Goal: Task Accomplishment & Management: Manage account settings

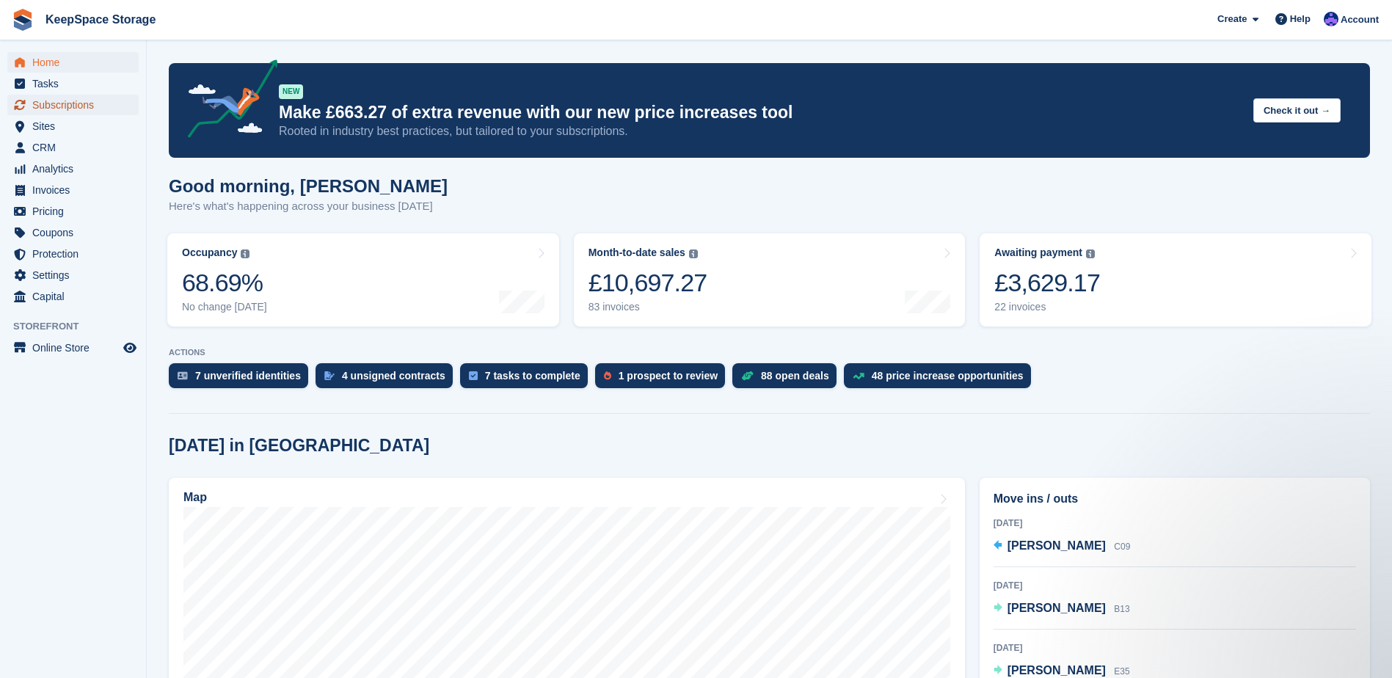
click at [81, 106] on span "Subscriptions" at bounding box center [76, 105] width 88 height 21
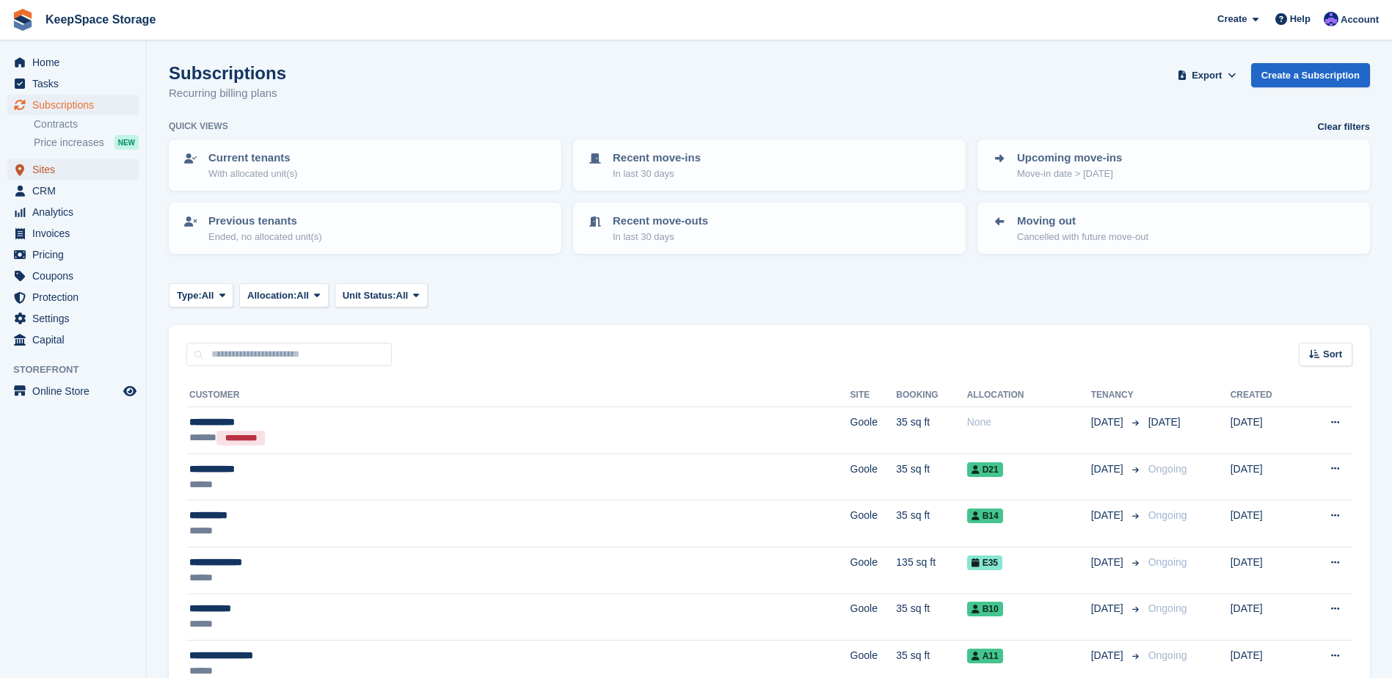
click at [50, 168] on span "Sites" at bounding box center [76, 169] width 88 height 21
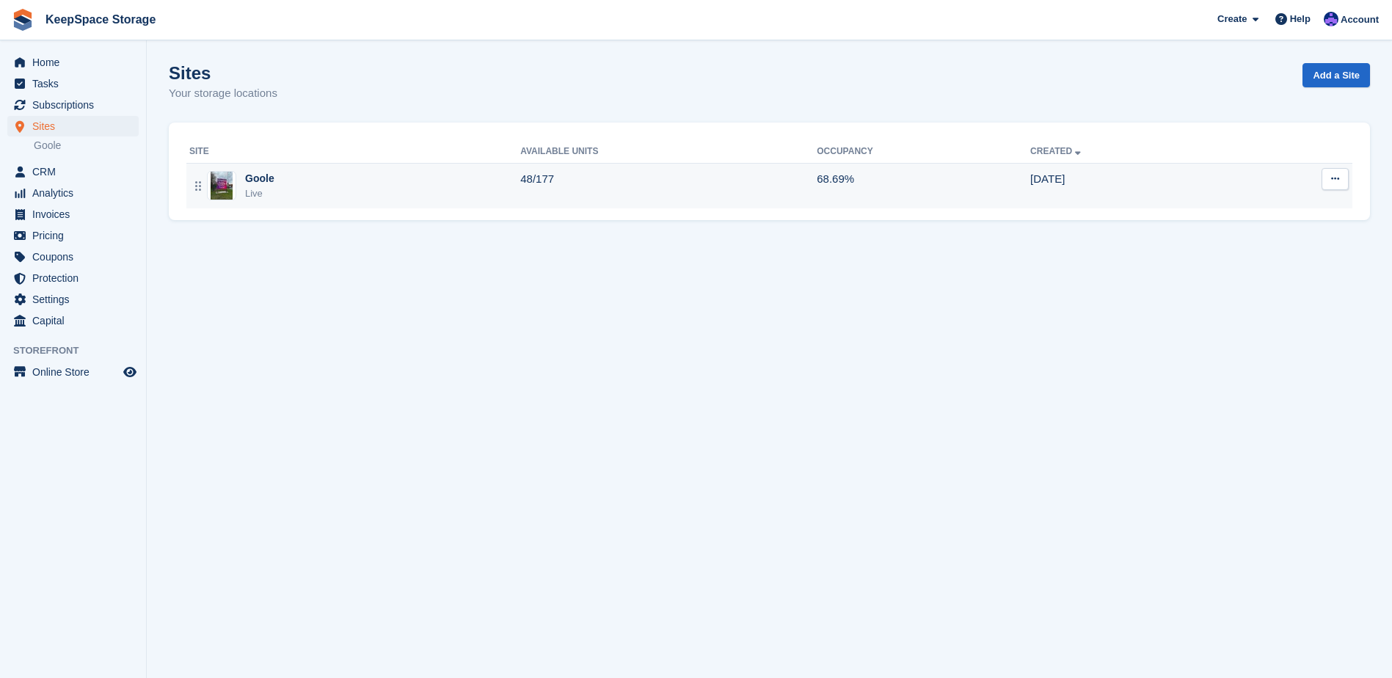
click at [322, 199] on div "Goole Live" at bounding box center [354, 186] width 331 height 30
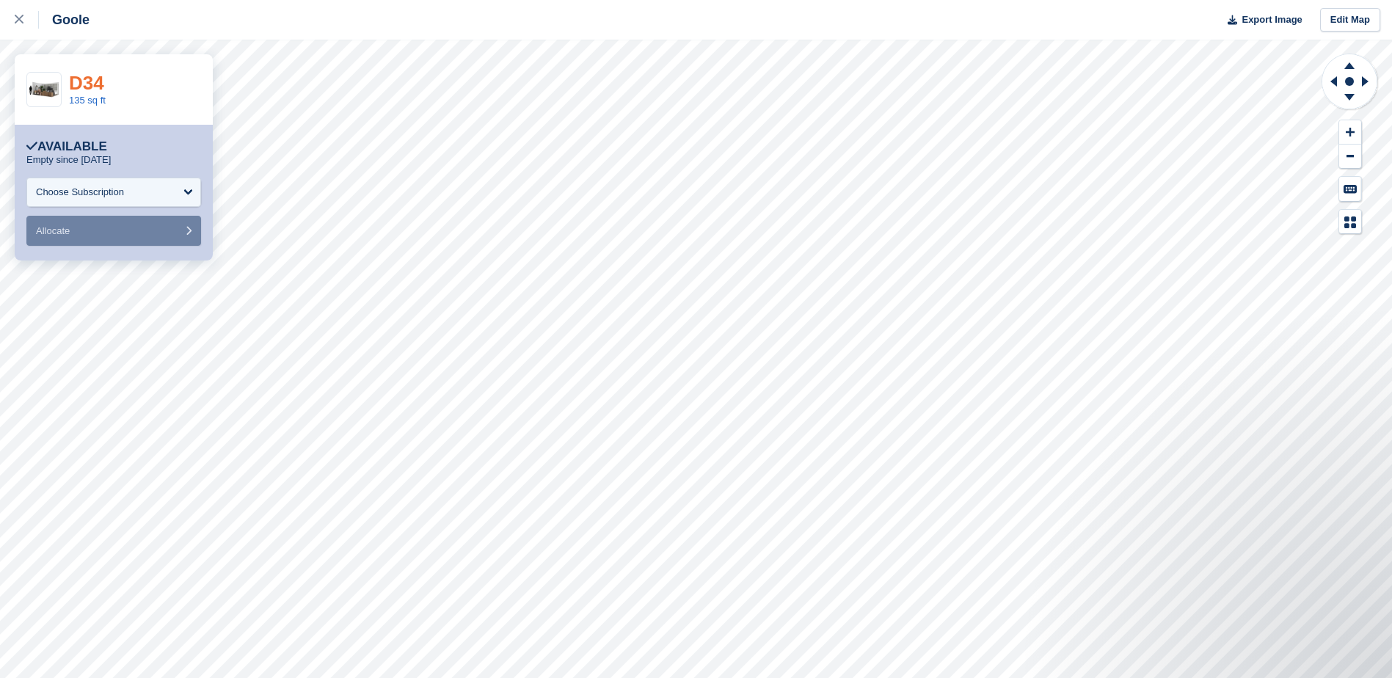
click at [76, 78] on link "D34" at bounding box center [86, 83] width 35 height 22
click at [1356, 102] on icon at bounding box center [1350, 99] width 38 height 18
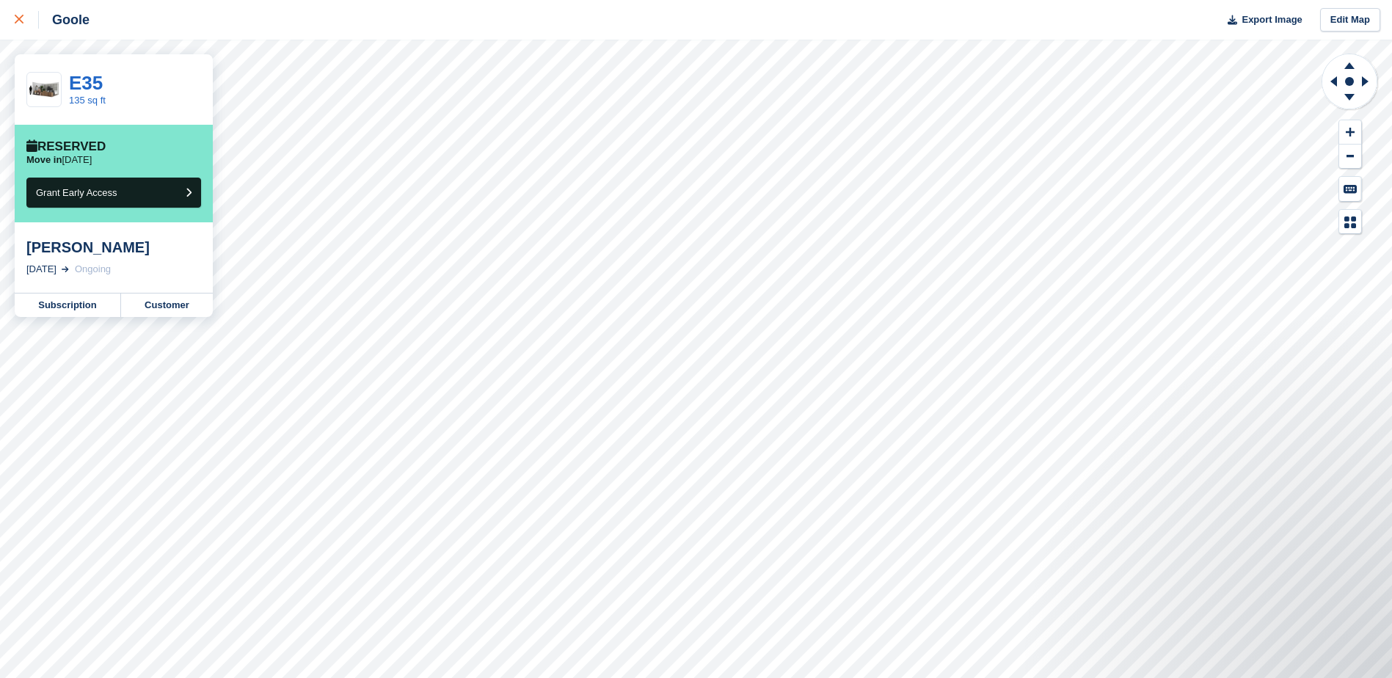
click at [26, 26] on div at bounding box center [27, 20] width 24 height 18
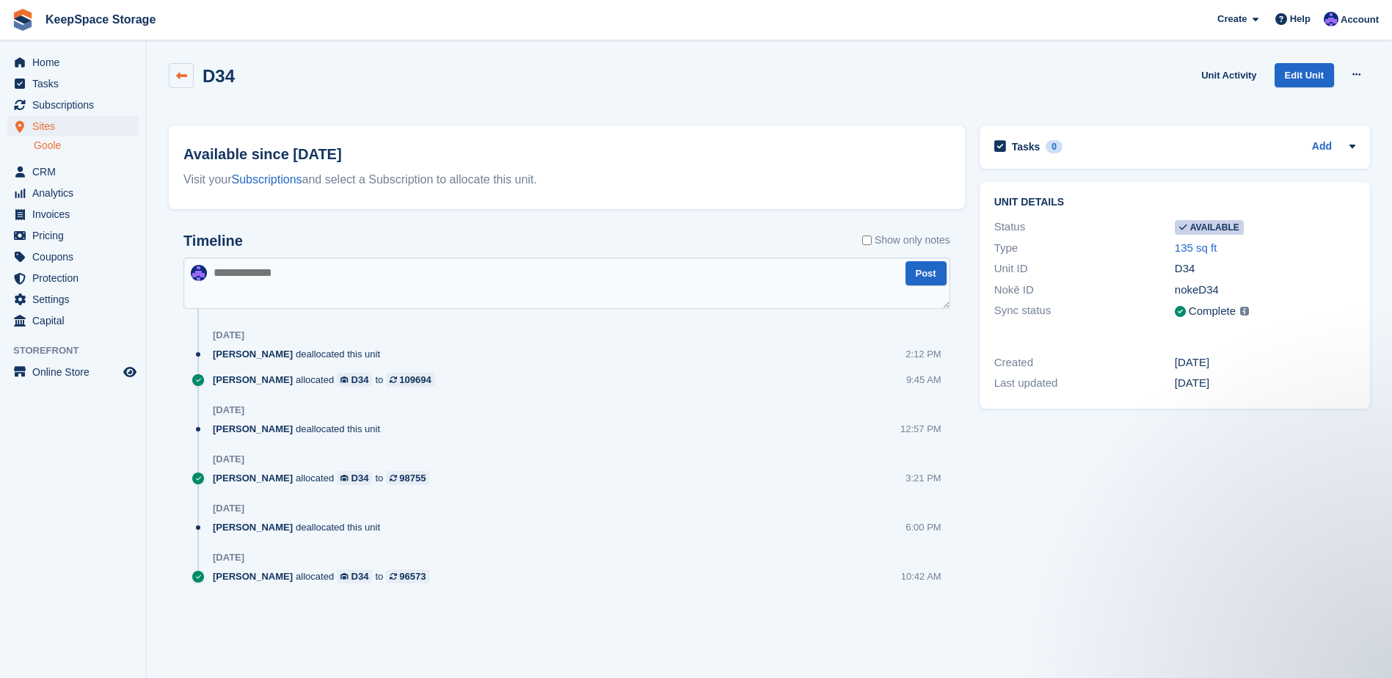
click at [176, 70] on icon at bounding box center [181, 75] width 11 height 11
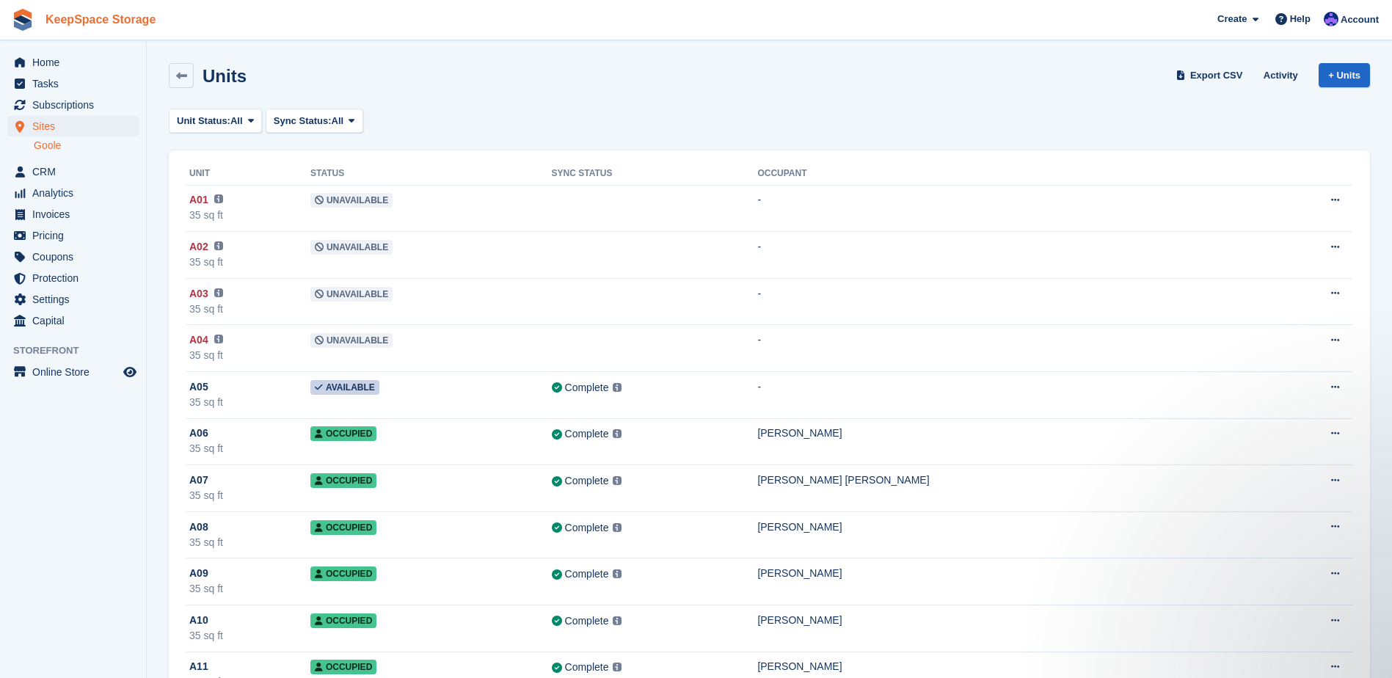
click at [115, 15] on link "KeepSpace Storage" at bounding box center [101, 19] width 122 height 24
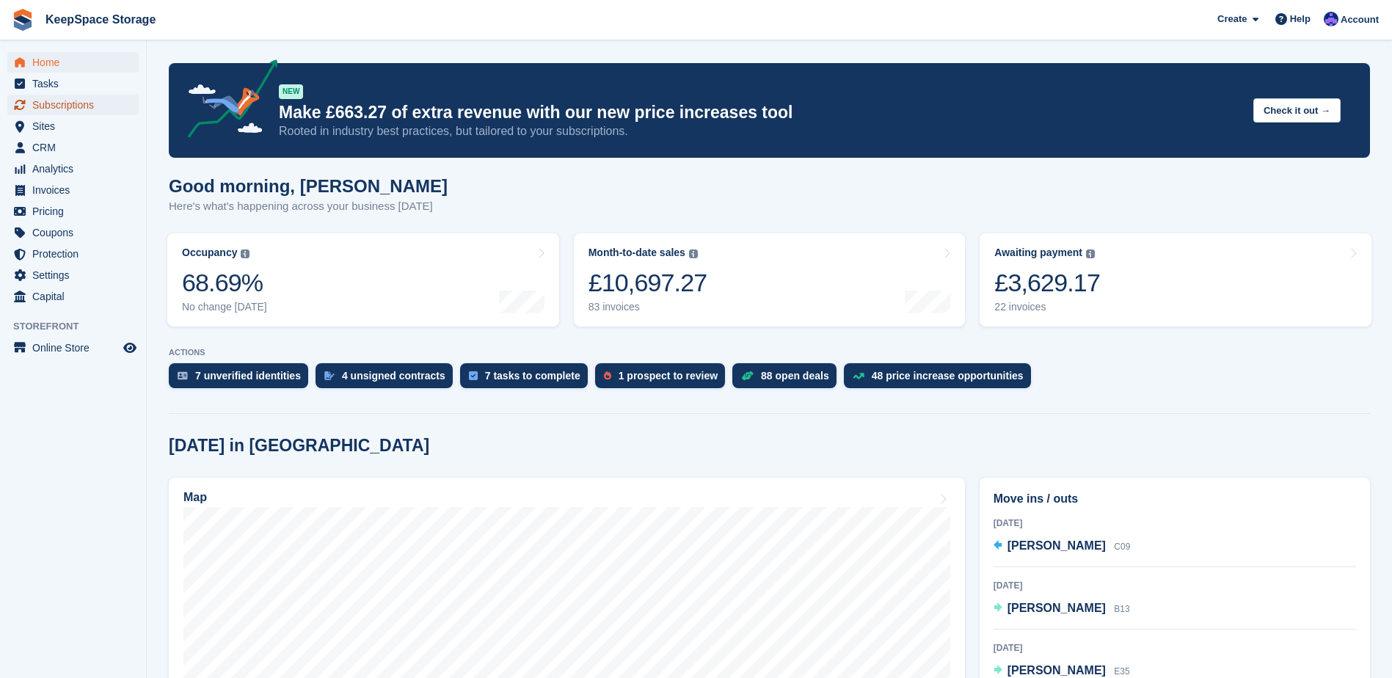
click at [97, 106] on span "Subscriptions" at bounding box center [76, 105] width 88 height 21
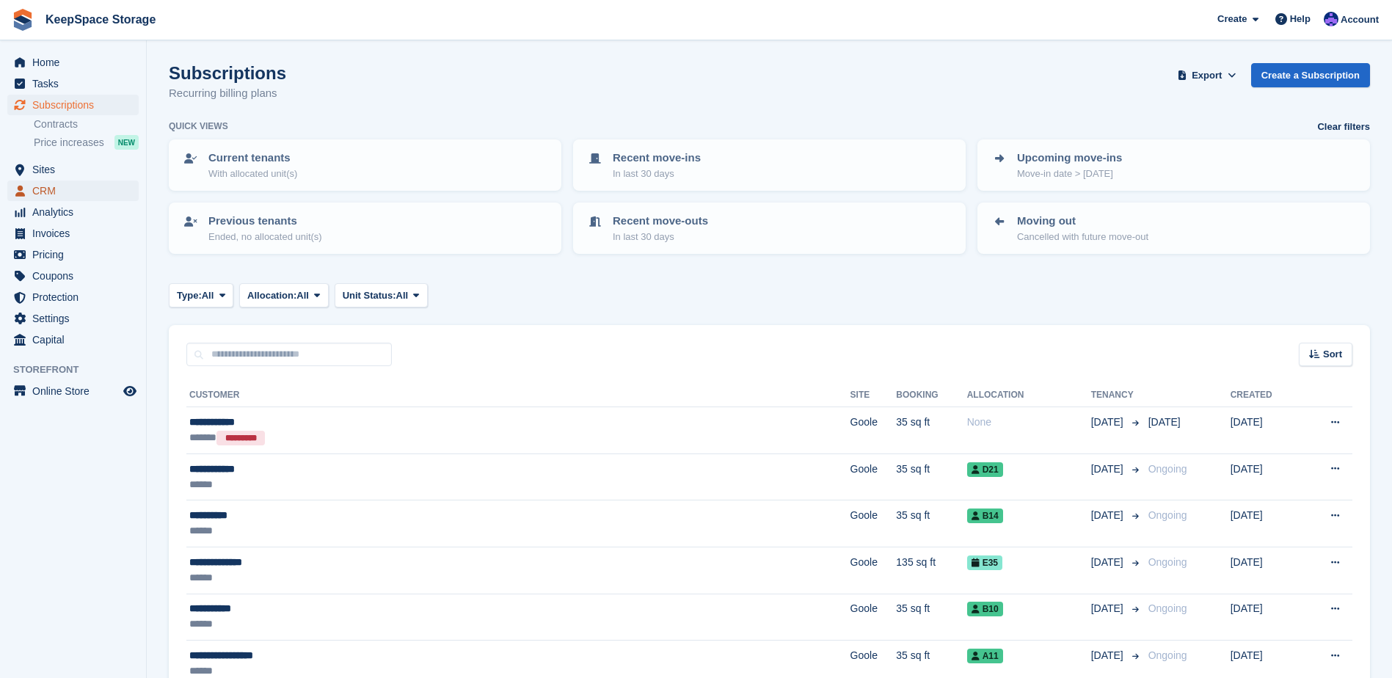
click at [57, 189] on span "CRM" at bounding box center [76, 191] width 88 height 21
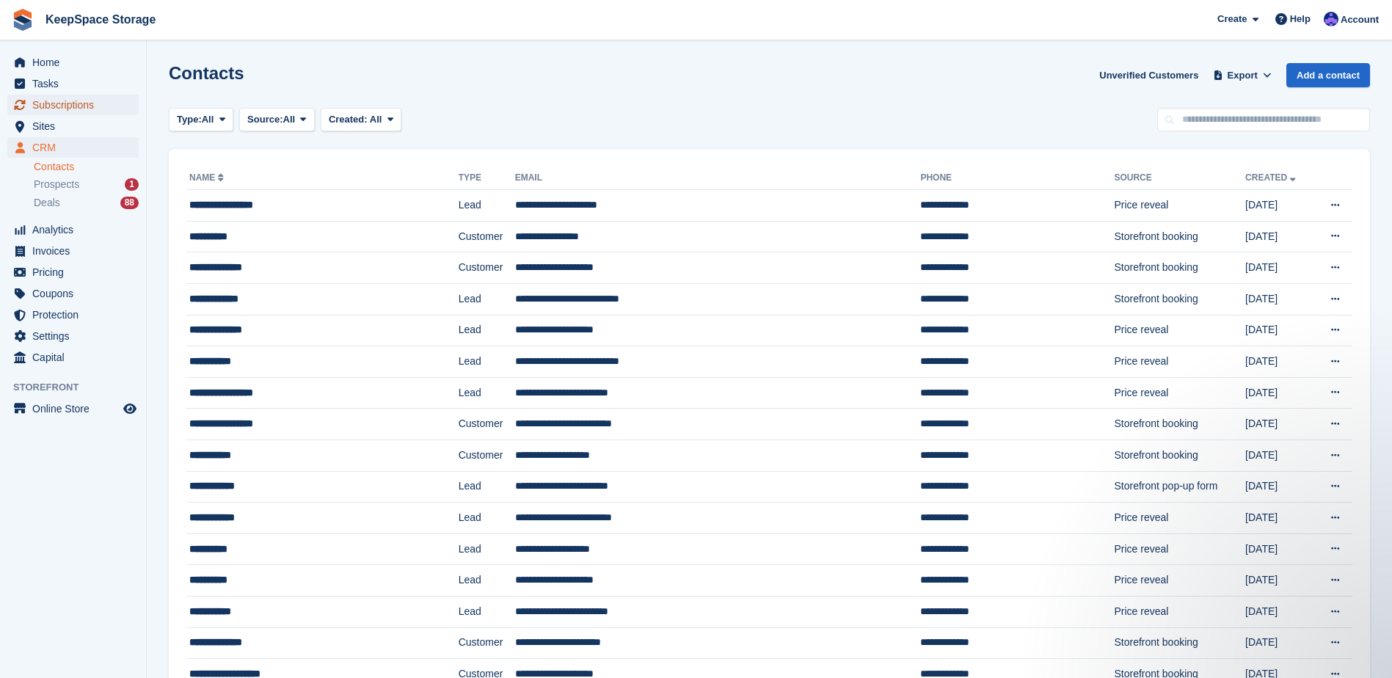
click at [93, 106] on span "Subscriptions" at bounding box center [76, 105] width 88 height 21
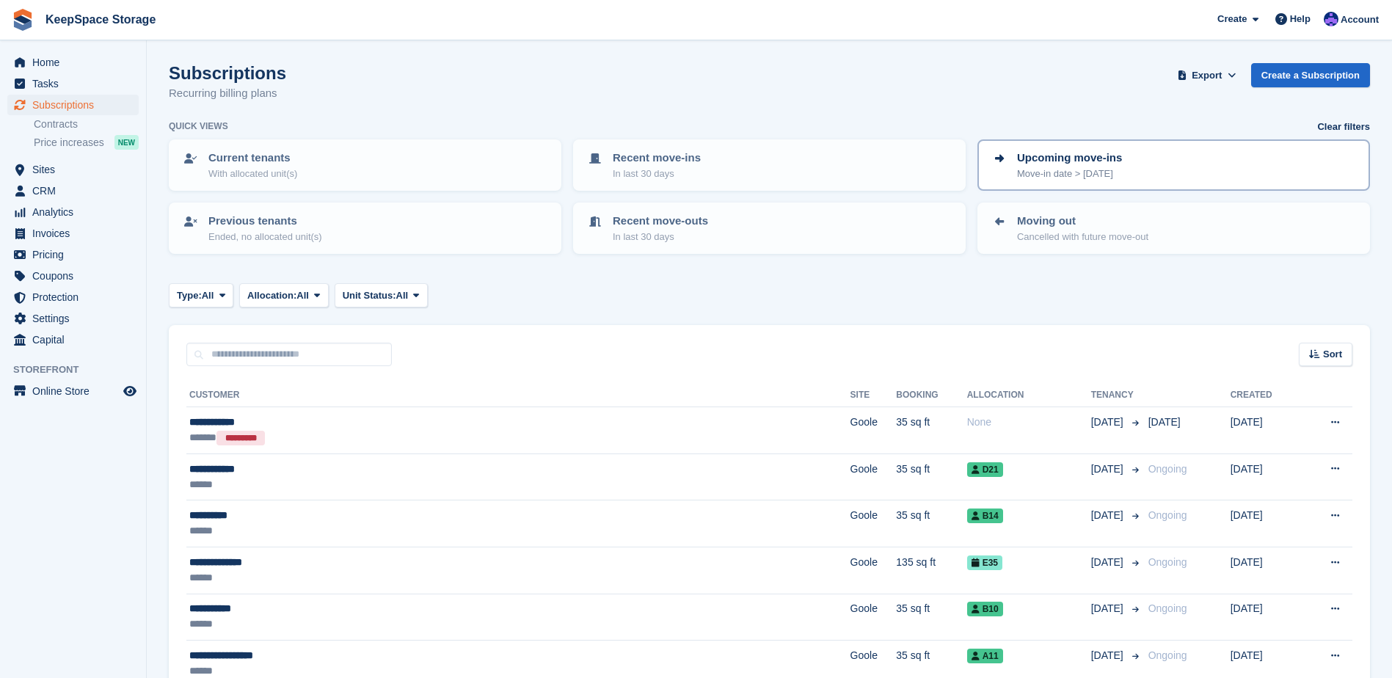
click at [1115, 186] on link "Upcoming move-ins Move-in date > today" at bounding box center [1174, 165] width 390 height 48
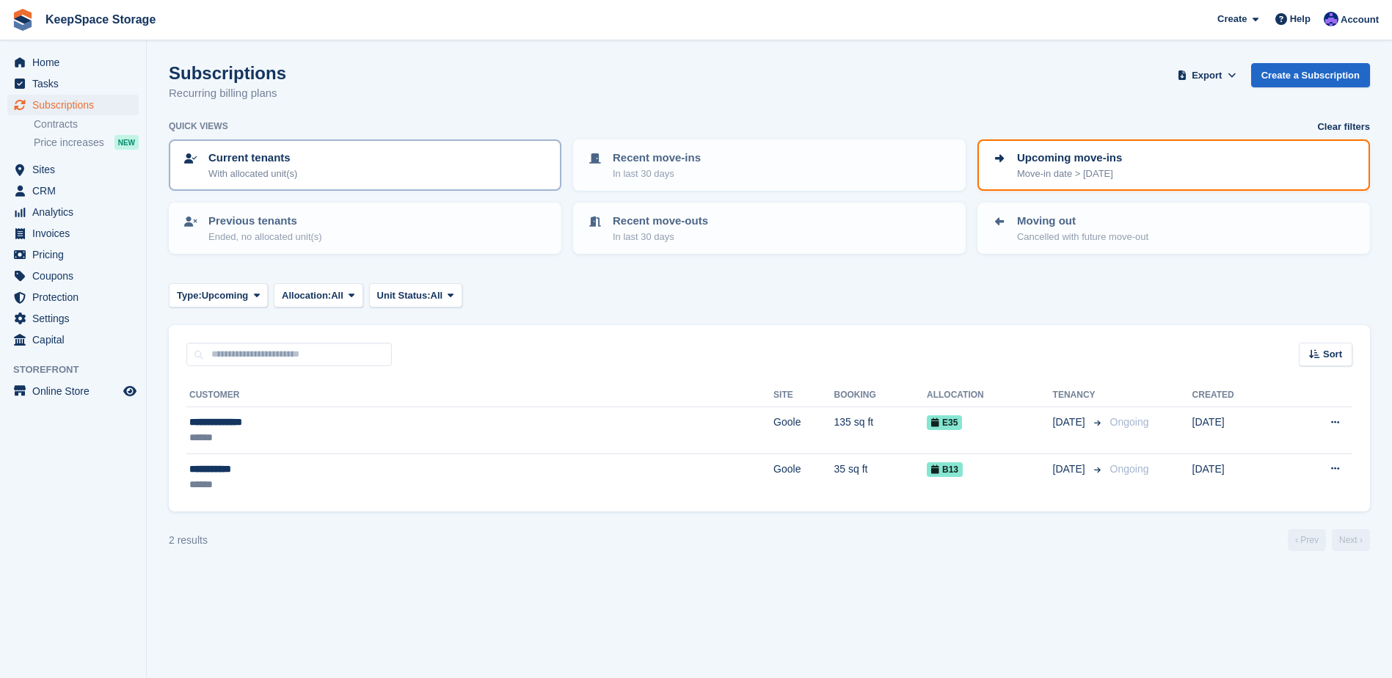
click at [359, 167] on div "Current tenants With allocated unit(s)" at bounding box center [365, 165] width 366 height 31
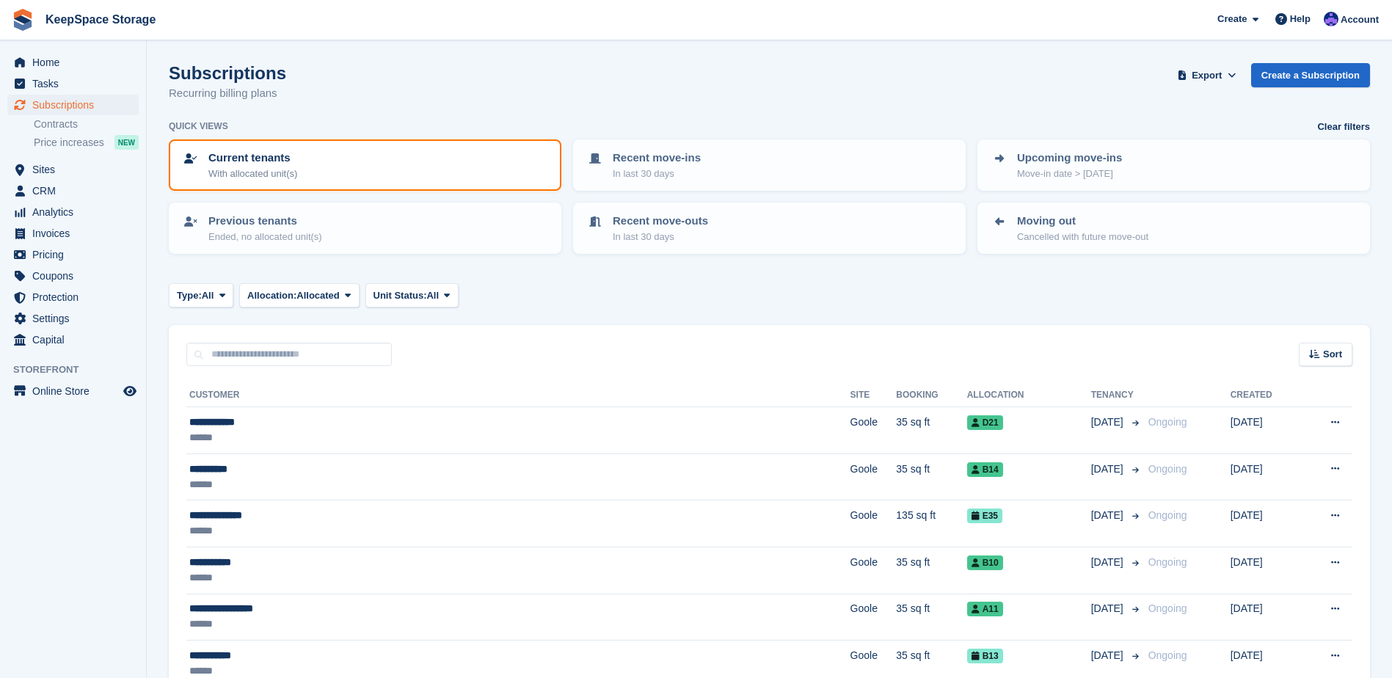
click at [330, 326] on div "Sort Sort by Customer name Date created Move in date Move out date Created (old…" at bounding box center [770, 346] width 1202 height 42
click at [321, 343] on input "text" at bounding box center [289, 355] width 206 height 24
type input "****"
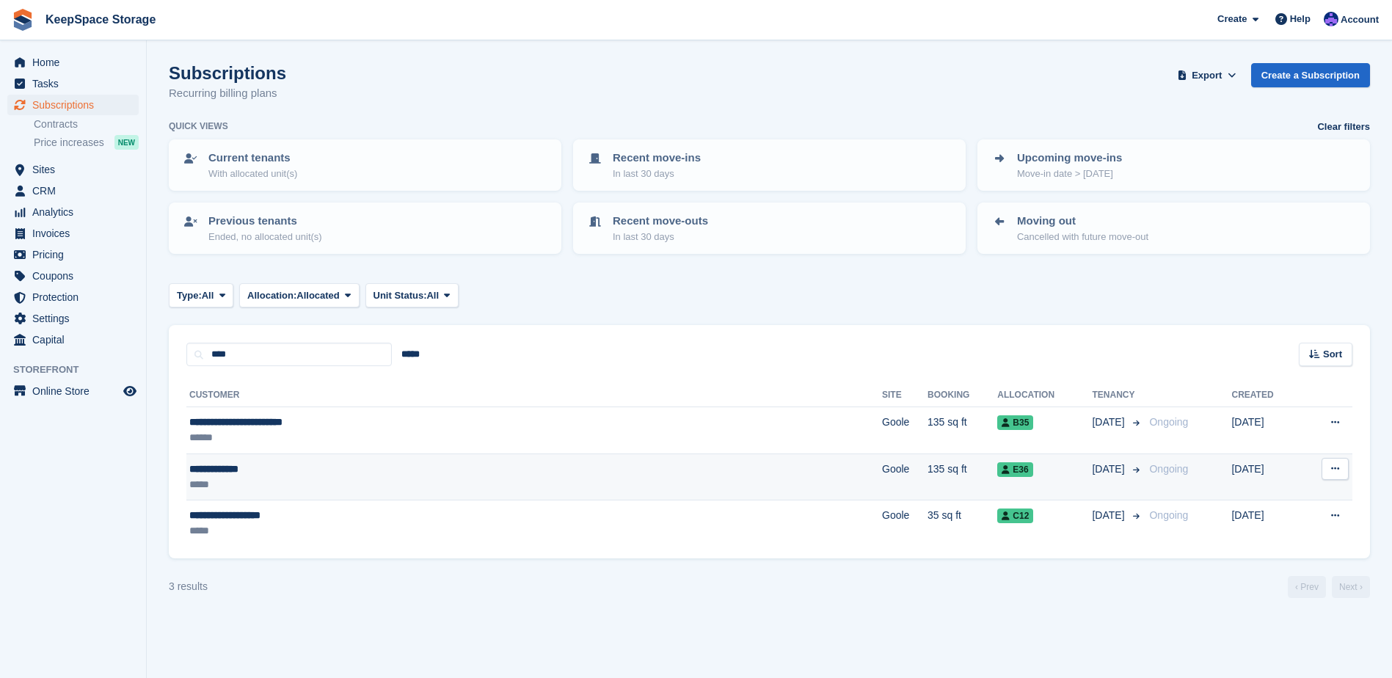
click at [536, 467] on div "**********" at bounding box center [397, 469] width 416 height 15
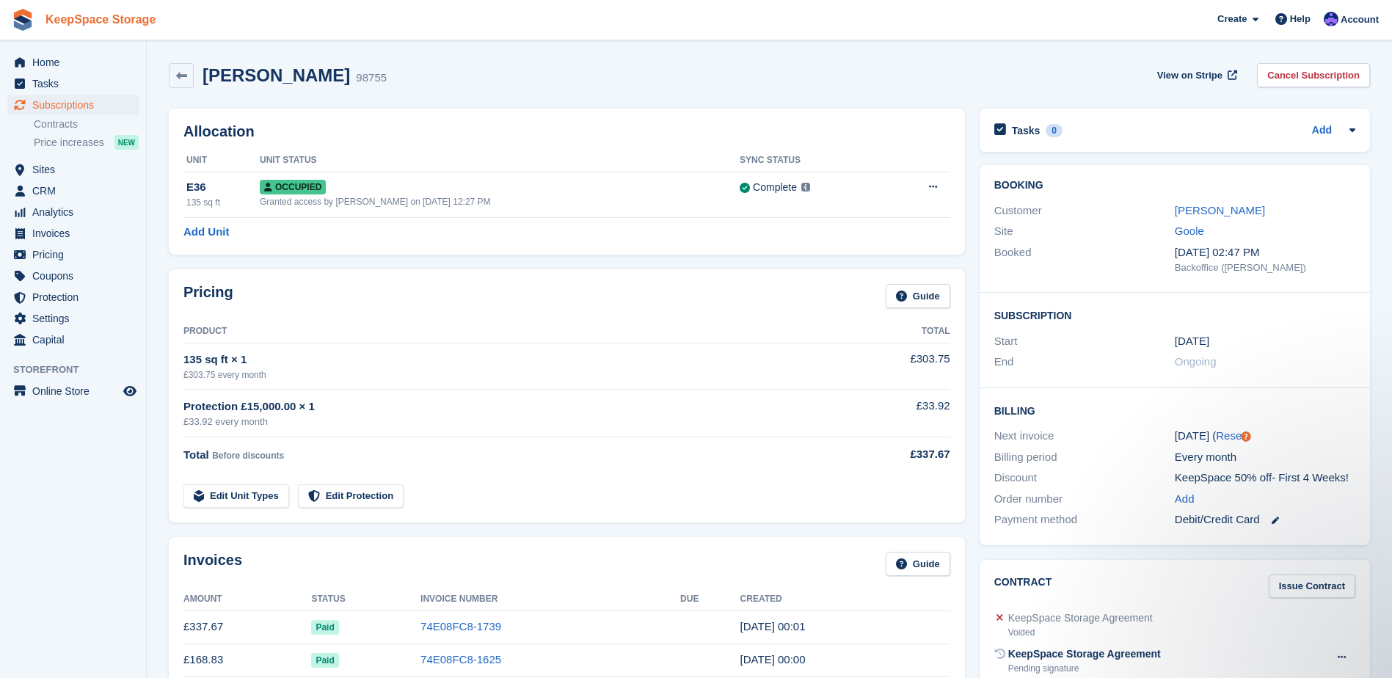
click at [82, 25] on link "KeepSpace Storage" at bounding box center [101, 19] width 122 height 24
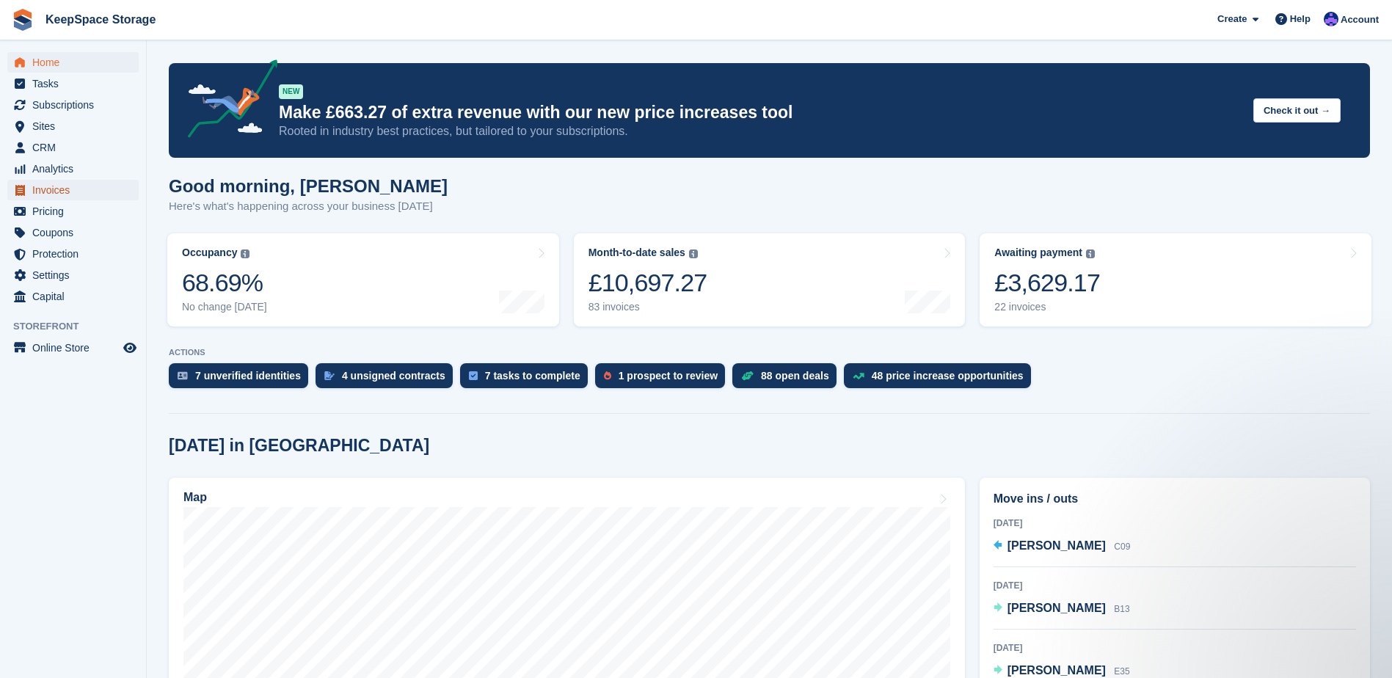
click at [85, 195] on span "Invoices" at bounding box center [76, 190] width 88 height 21
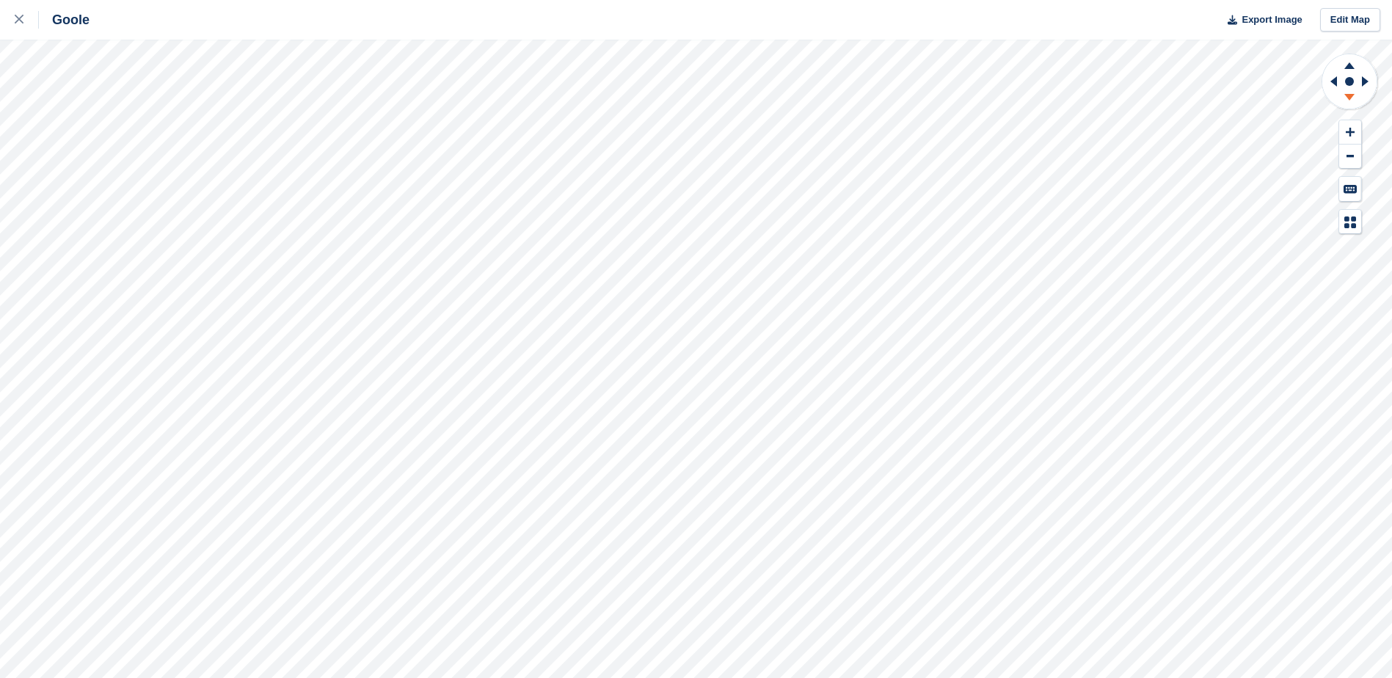
click at [1351, 96] on icon at bounding box center [1350, 97] width 10 height 7
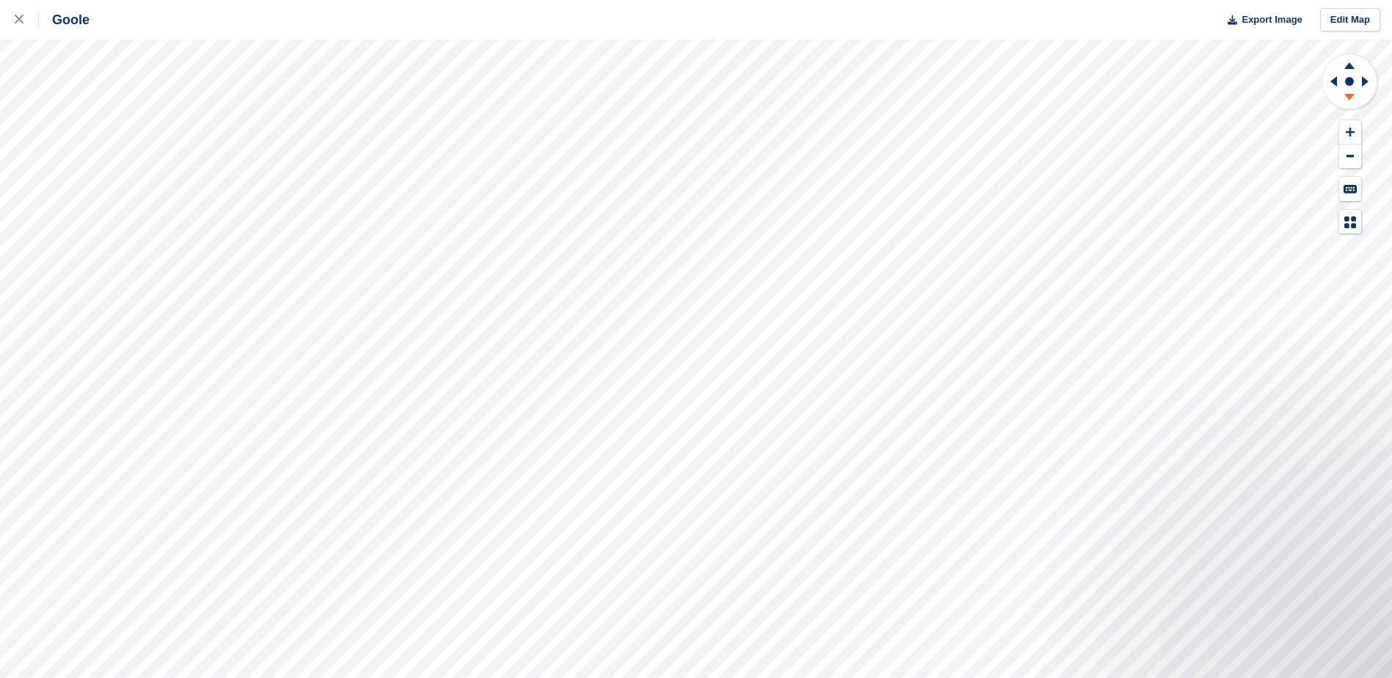
click at [1351, 98] on icon at bounding box center [1350, 97] width 10 height 7
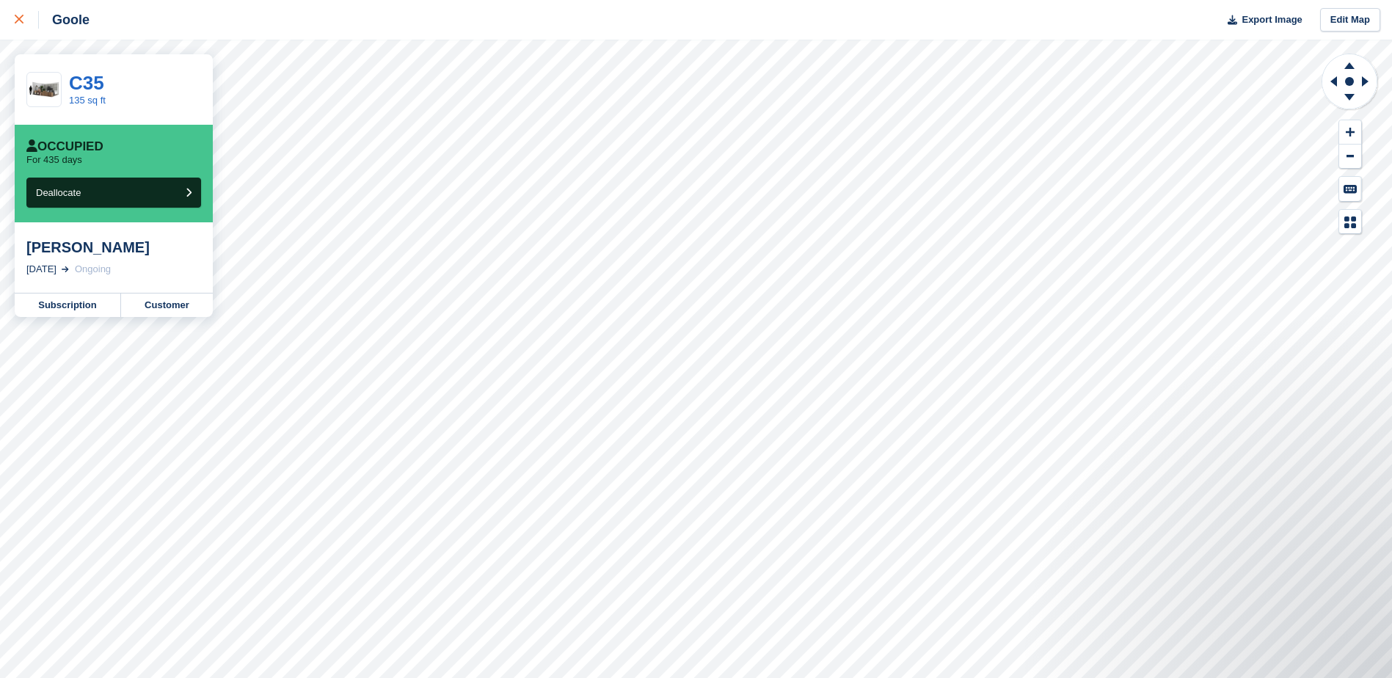
click at [26, 13] on div at bounding box center [27, 20] width 24 height 18
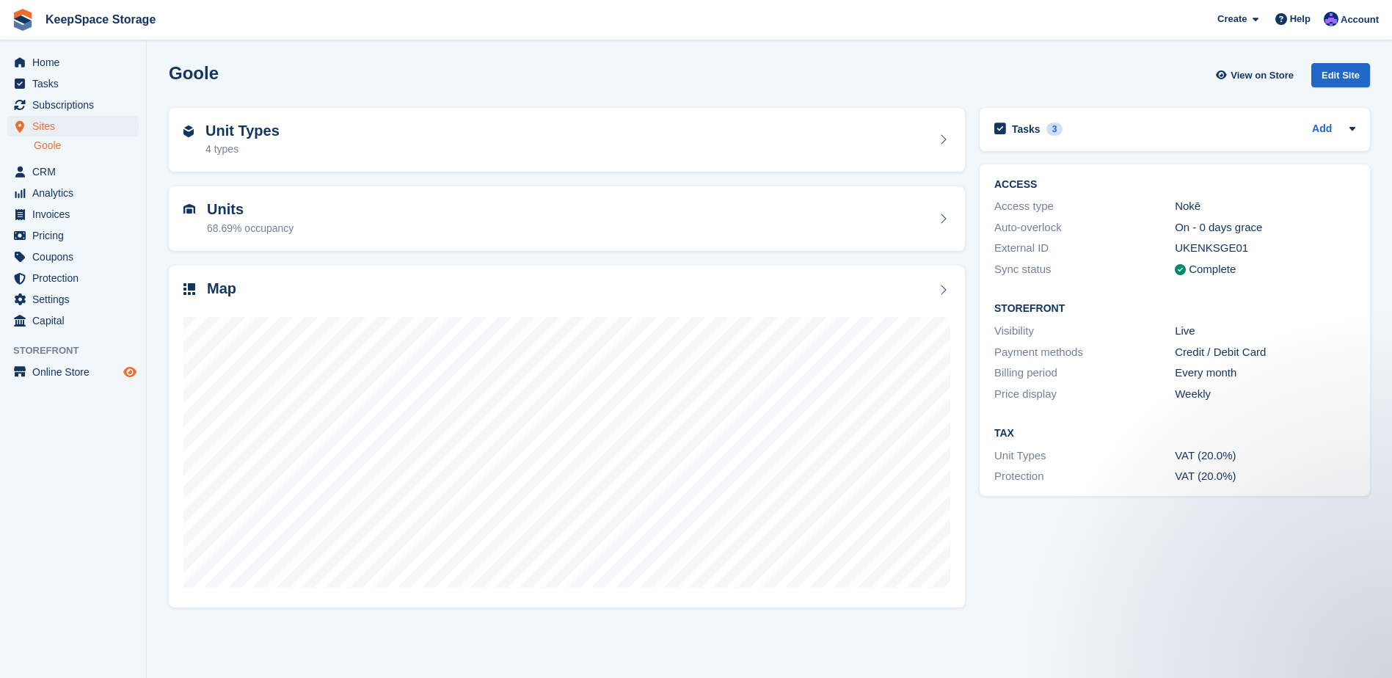
click at [132, 371] on icon "Preview store" at bounding box center [129, 372] width 13 height 12
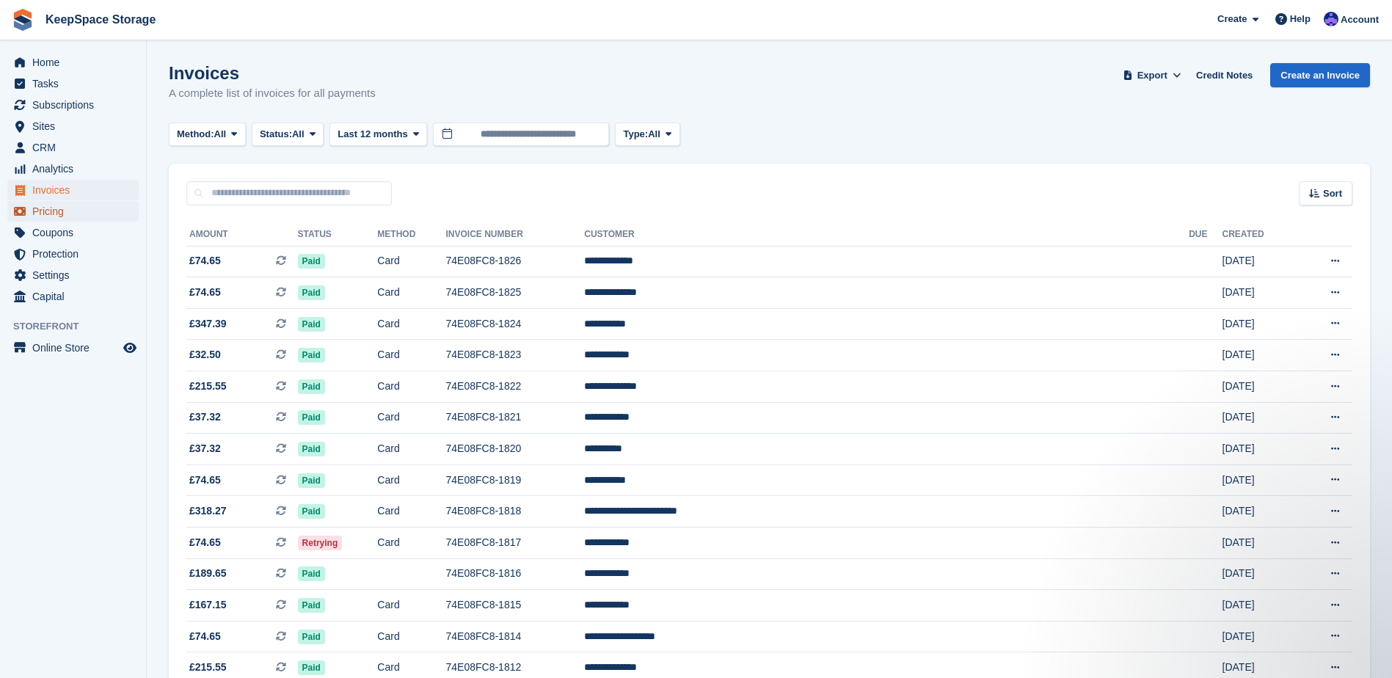
click at [76, 214] on span "Pricing" at bounding box center [76, 211] width 88 height 21
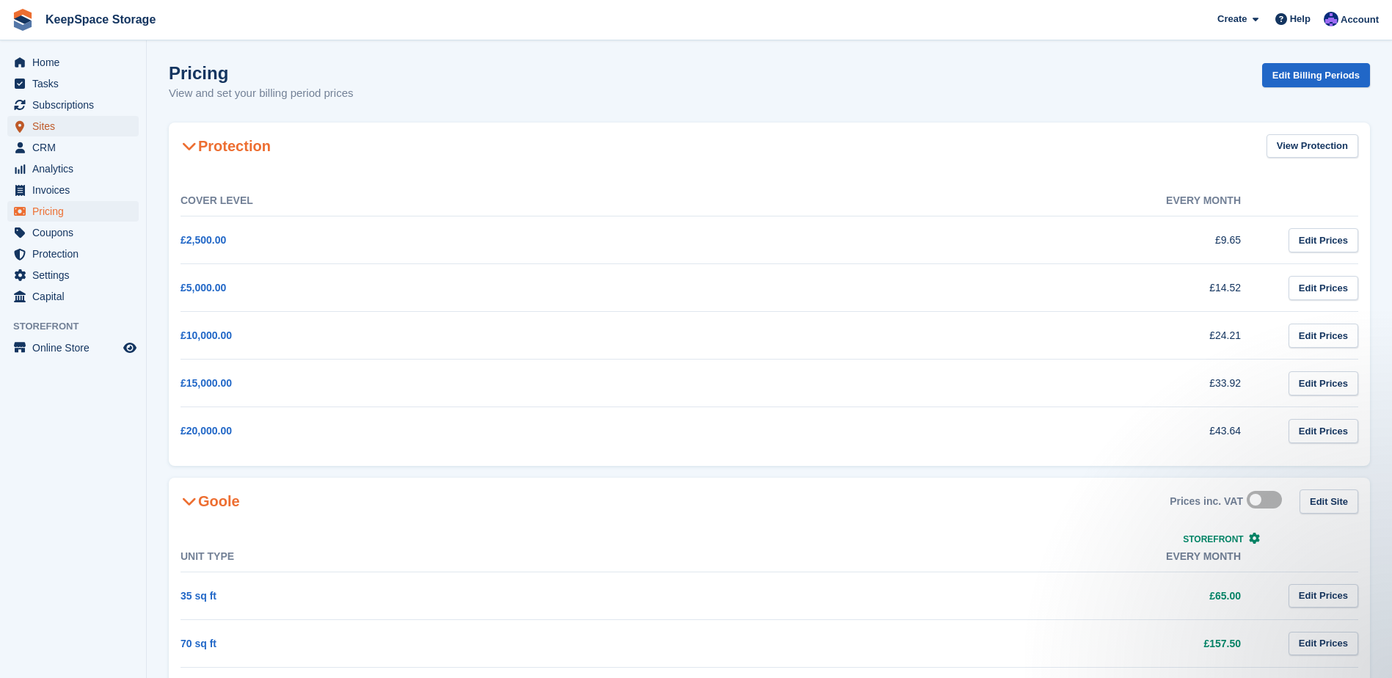
click at [92, 117] on span "Sites" at bounding box center [76, 126] width 88 height 21
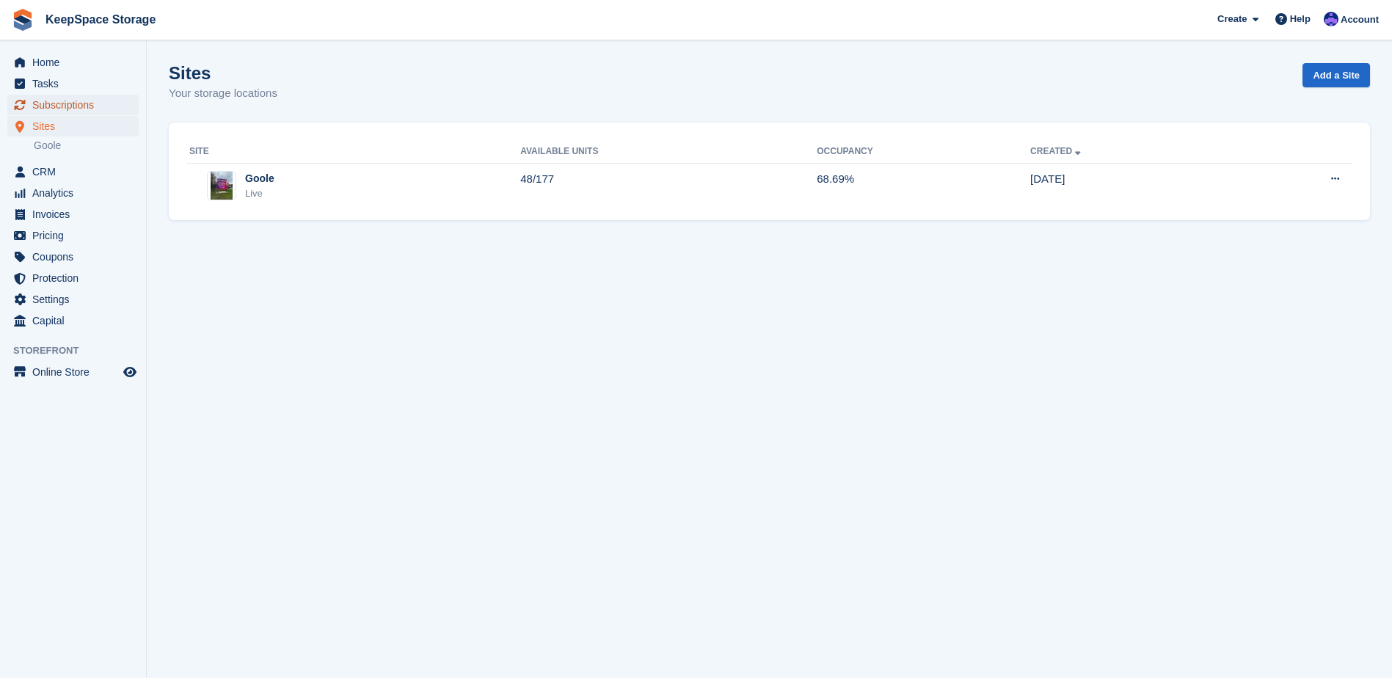
click at [84, 106] on span "Subscriptions" at bounding box center [76, 105] width 88 height 21
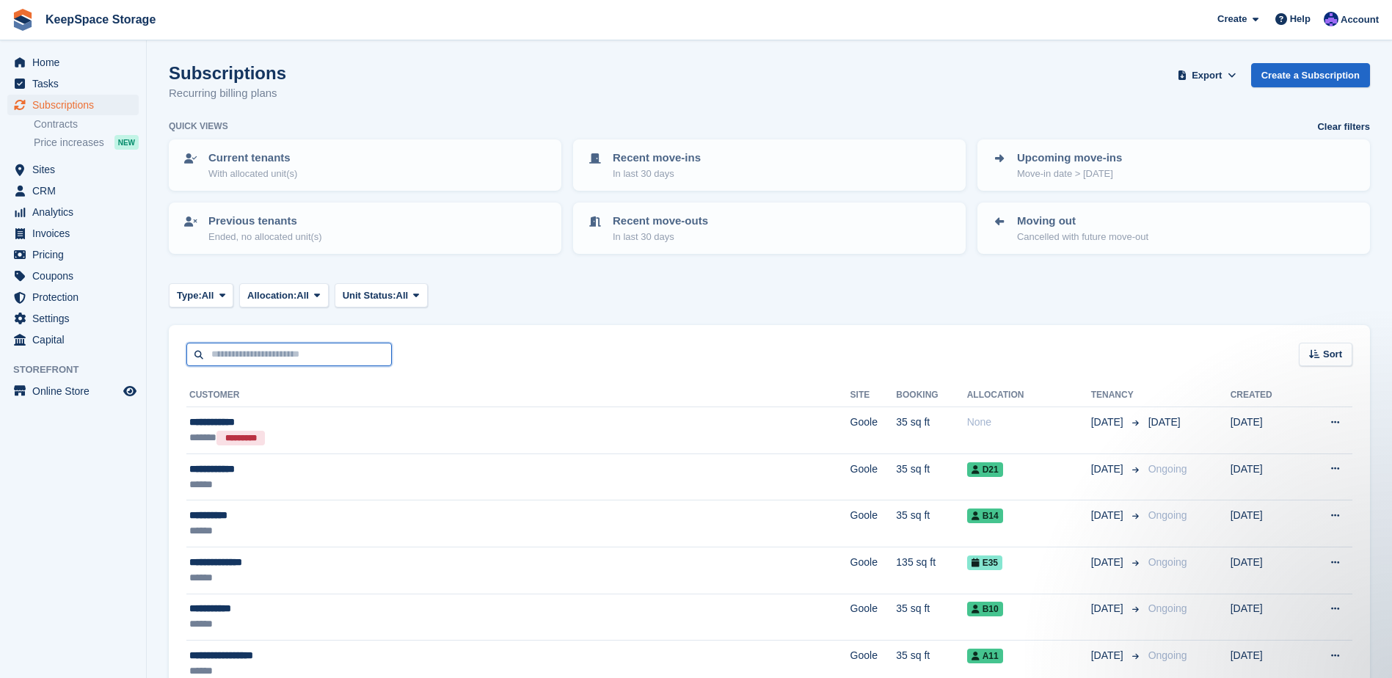
click at [297, 362] on input "text" at bounding box center [289, 355] width 206 height 24
type input "****"
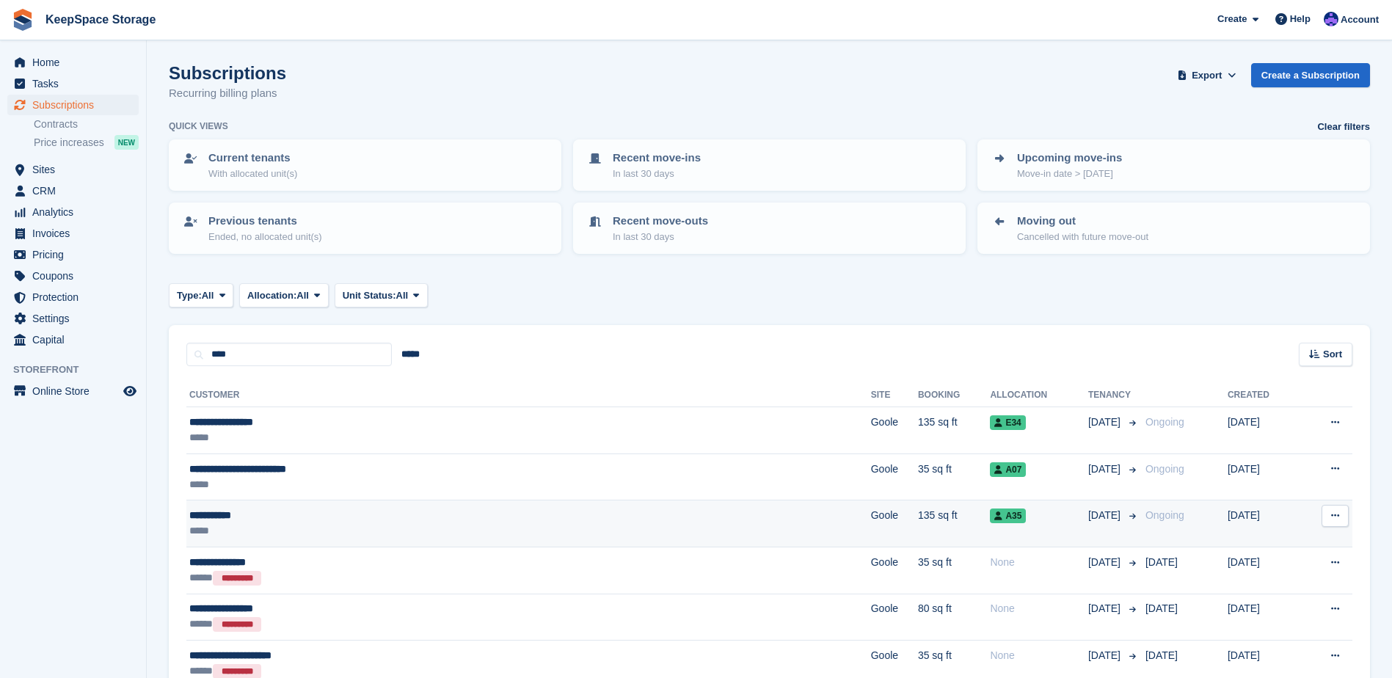
click at [335, 520] on div "**********" at bounding box center [387, 515] width 396 height 15
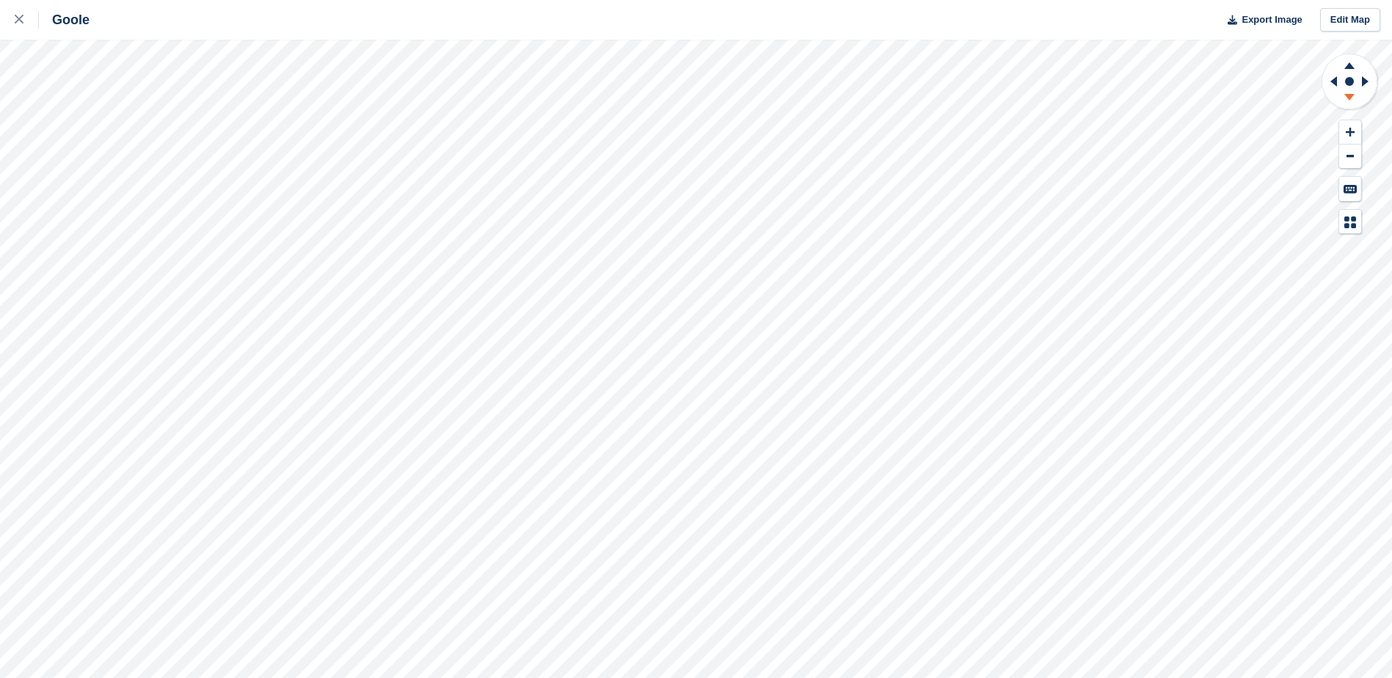
click at [1351, 97] on icon at bounding box center [1350, 97] width 10 height 7
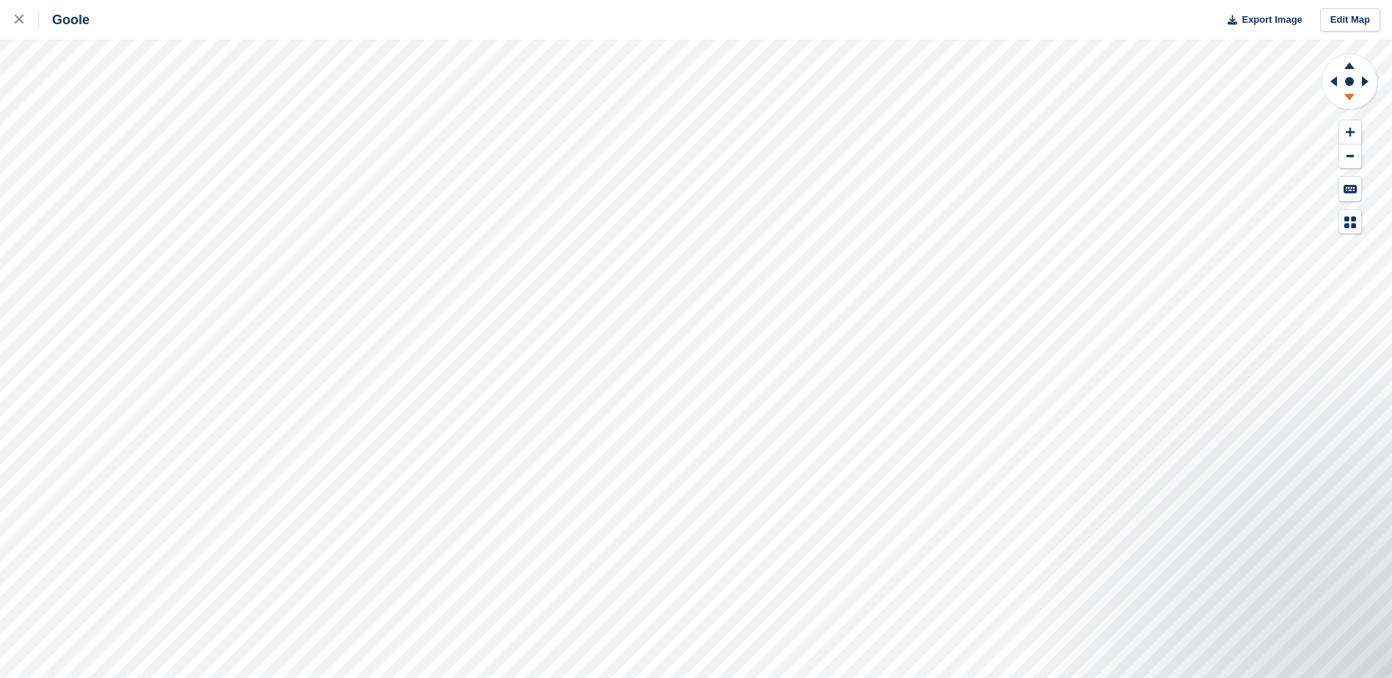
click at [1348, 95] on icon at bounding box center [1350, 97] width 10 height 7
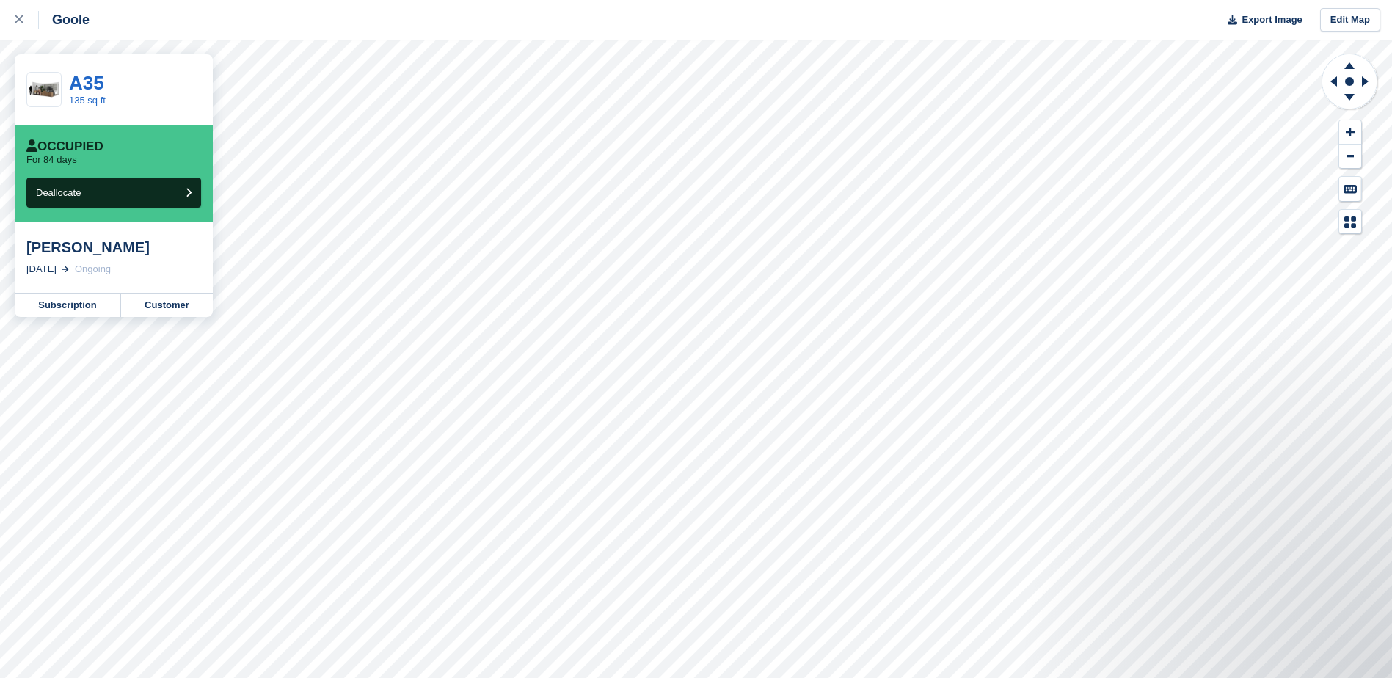
click at [76, 253] on div "[PERSON_NAME]" at bounding box center [113, 248] width 175 height 18
click at [170, 321] on link "Customer" at bounding box center [167, 322] width 92 height 23
click at [192, 313] on link "Customer" at bounding box center [167, 305] width 92 height 23
click at [172, 303] on link "Customer" at bounding box center [167, 305] width 92 height 23
click at [173, 299] on link "Customer" at bounding box center [167, 305] width 92 height 23
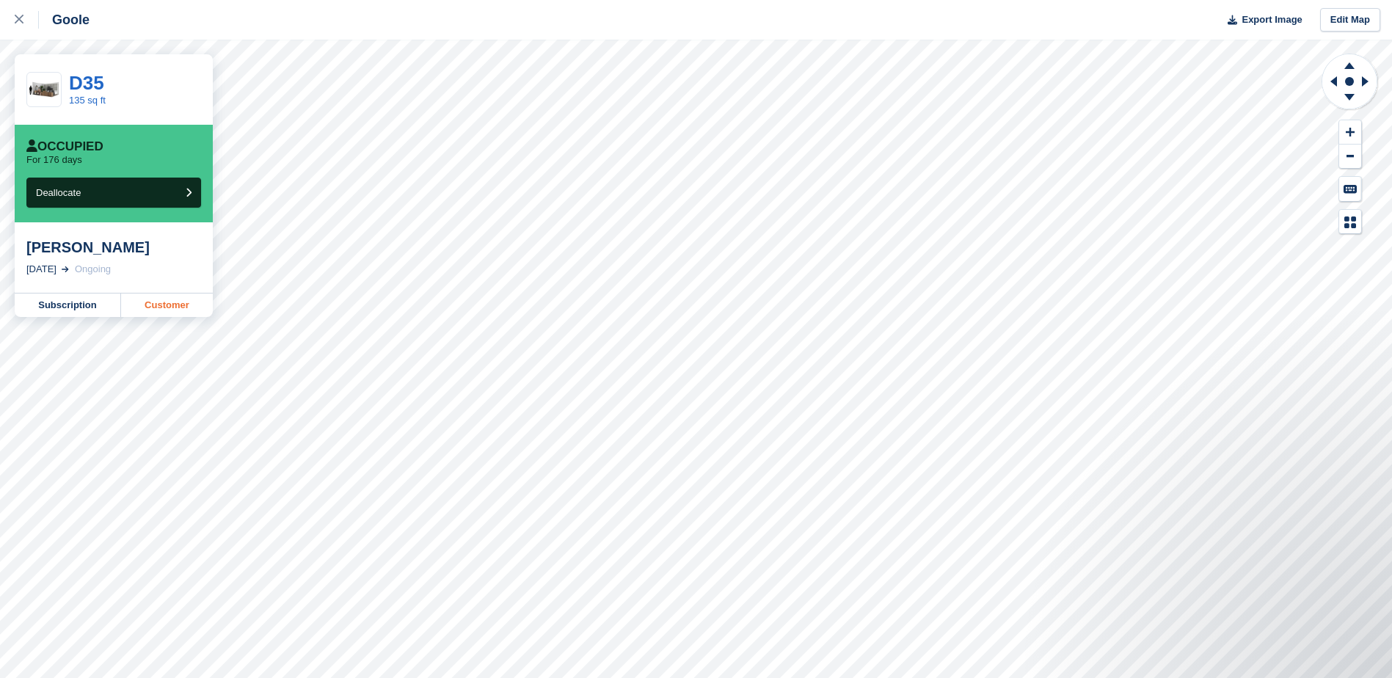
click at [154, 308] on link "Customer" at bounding box center [167, 305] width 92 height 23
click at [165, 299] on link "Customer" at bounding box center [167, 305] width 92 height 23
click at [172, 306] on link "Customer" at bounding box center [167, 305] width 92 height 23
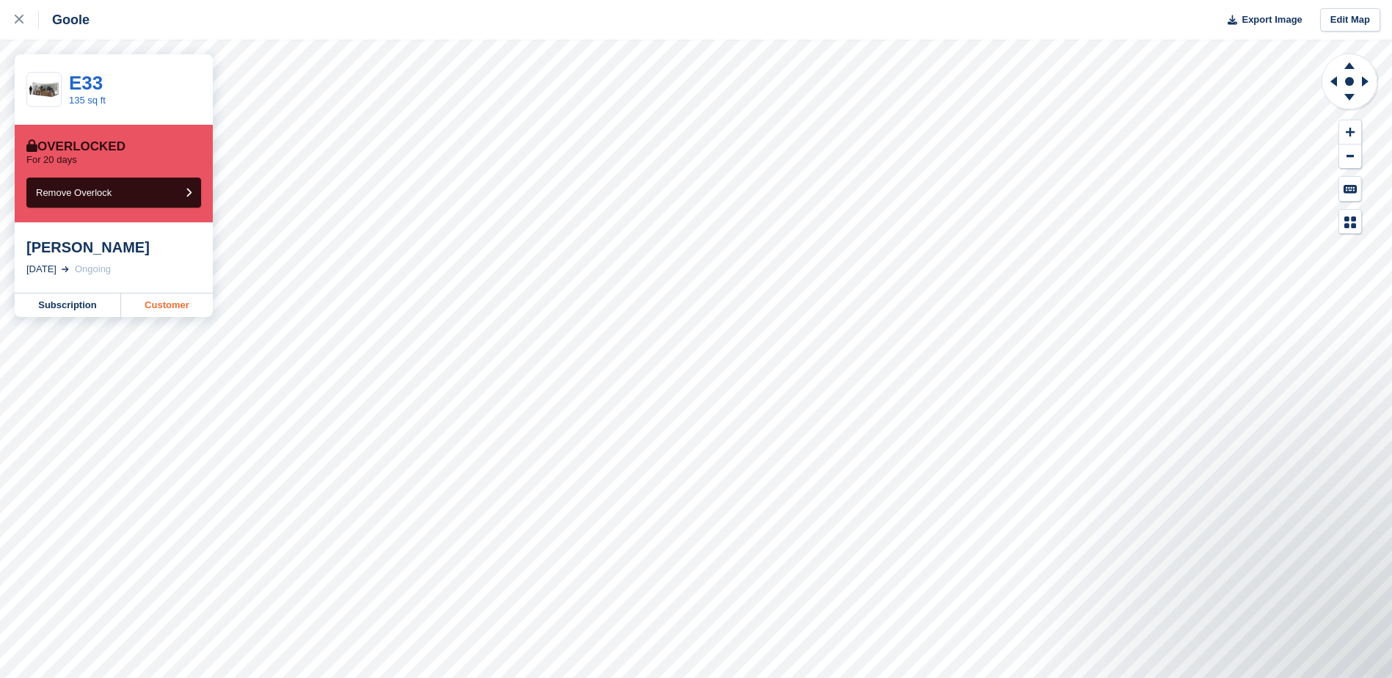
click at [166, 300] on link "Customer" at bounding box center [167, 305] width 92 height 23
click at [16, 17] on icon at bounding box center [19, 19] width 9 height 9
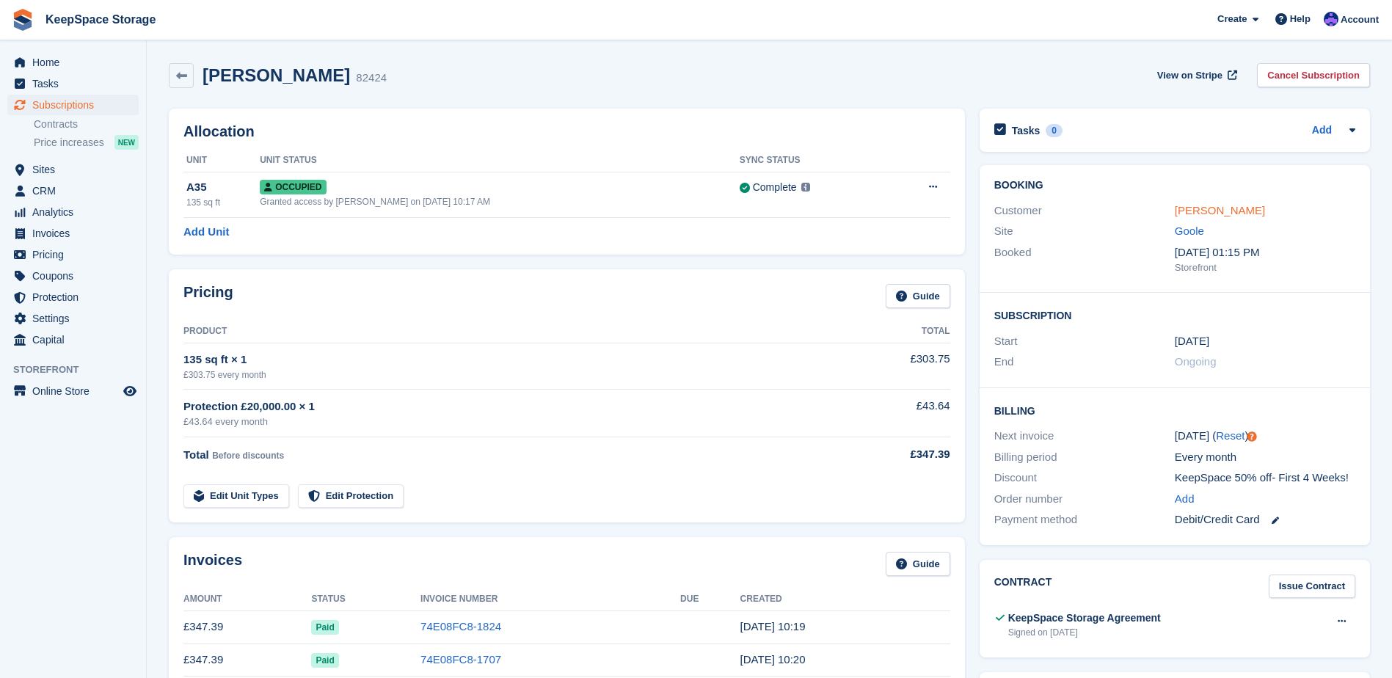
click at [1188, 204] on link "[PERSON_NAME]" at bounding box center [1220, 210] width 90 height 12
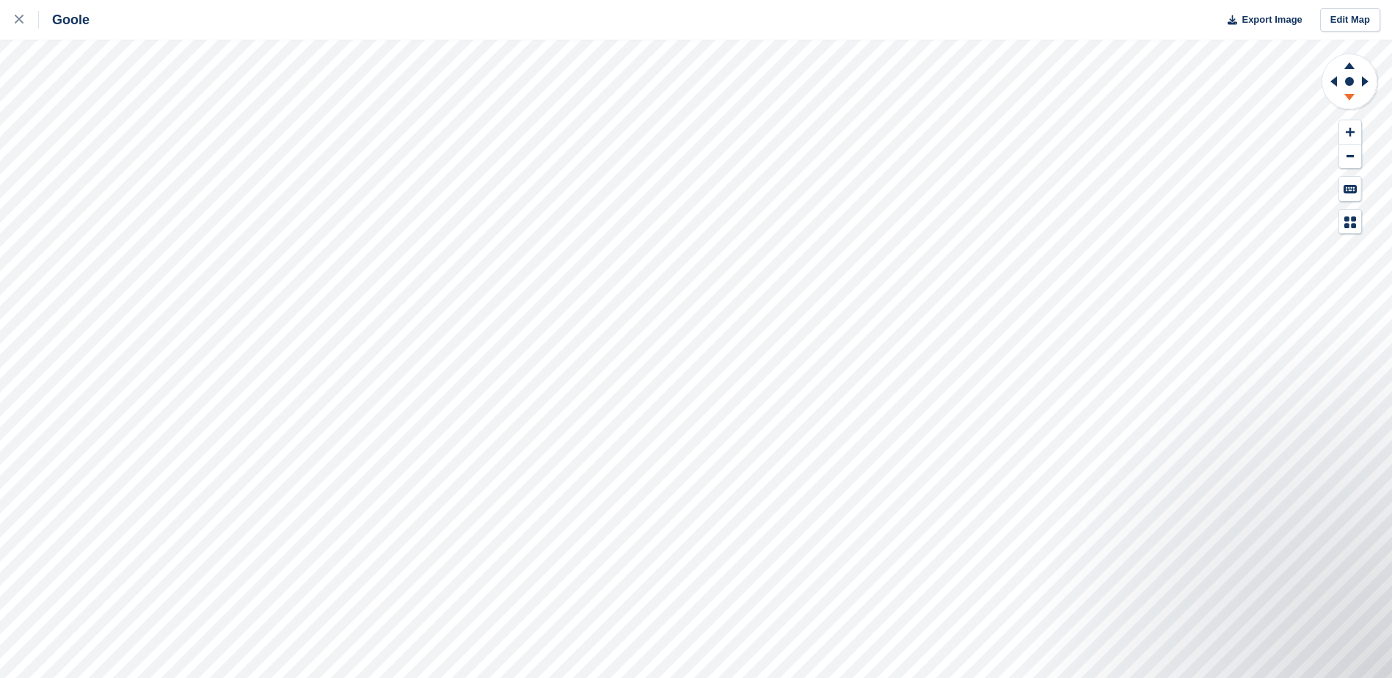
click at [1342, 98] on icon at bounding box center [1350, 99] width 38 height 18
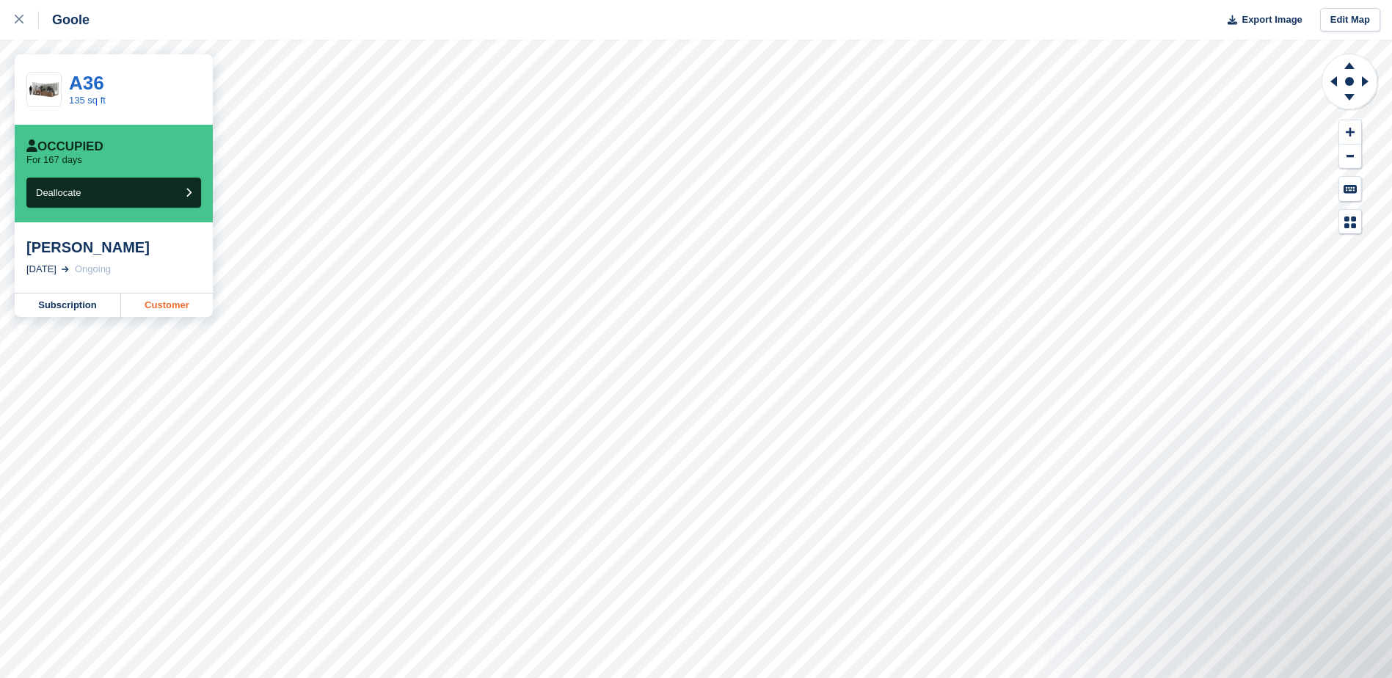
click at [166, 303] on link "Customer" at bounding box center [167, 305] width 92 height 23
click at [161, 327] on link "Customer" at bounding box center [167, 322] width 92 height 23
click at [167, 310] on link "Customer" at bounding box center [167, 305] width 92 height 23
click at [184, 301] on link "Customer" at bounding box center [167, 305] width 92 height 23
click at [144, 305] on link "Customer" at bounding box center [167, 305] width 92 height 23
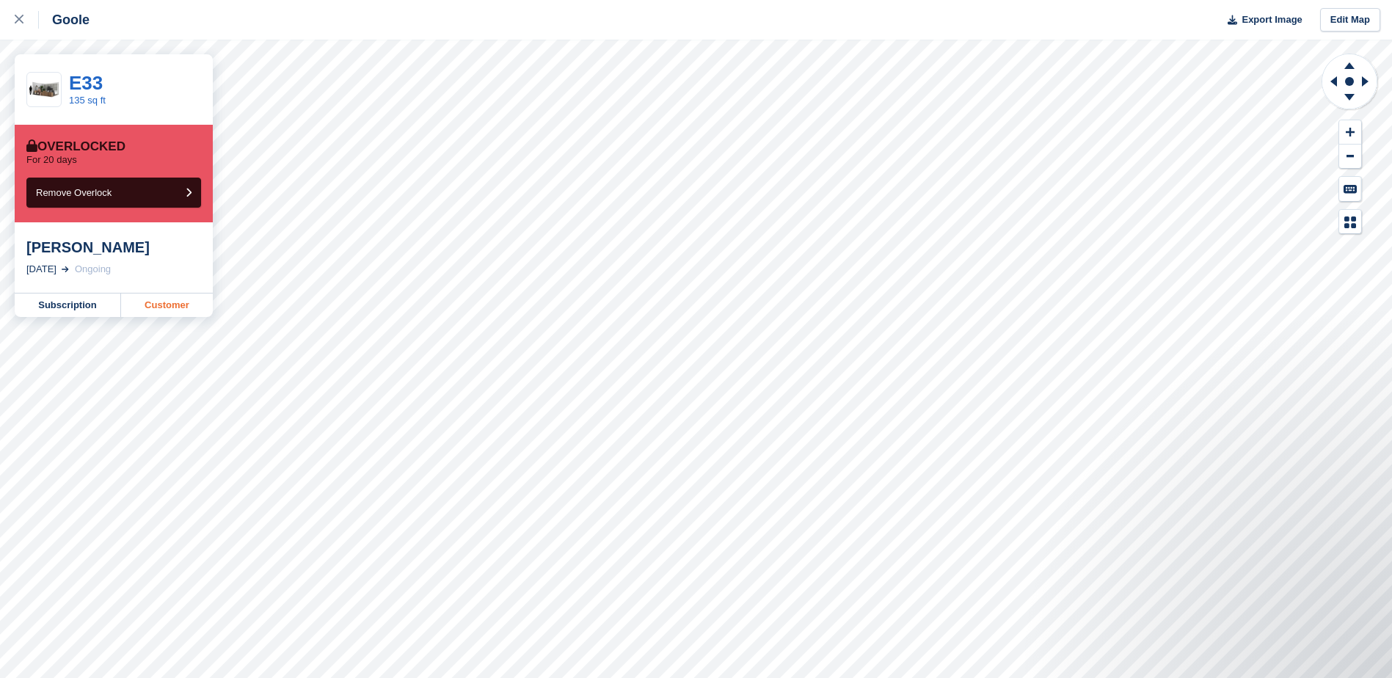
click at [152, 309] on link "Customer" at bounding box center [167, 305] width 92 height 23
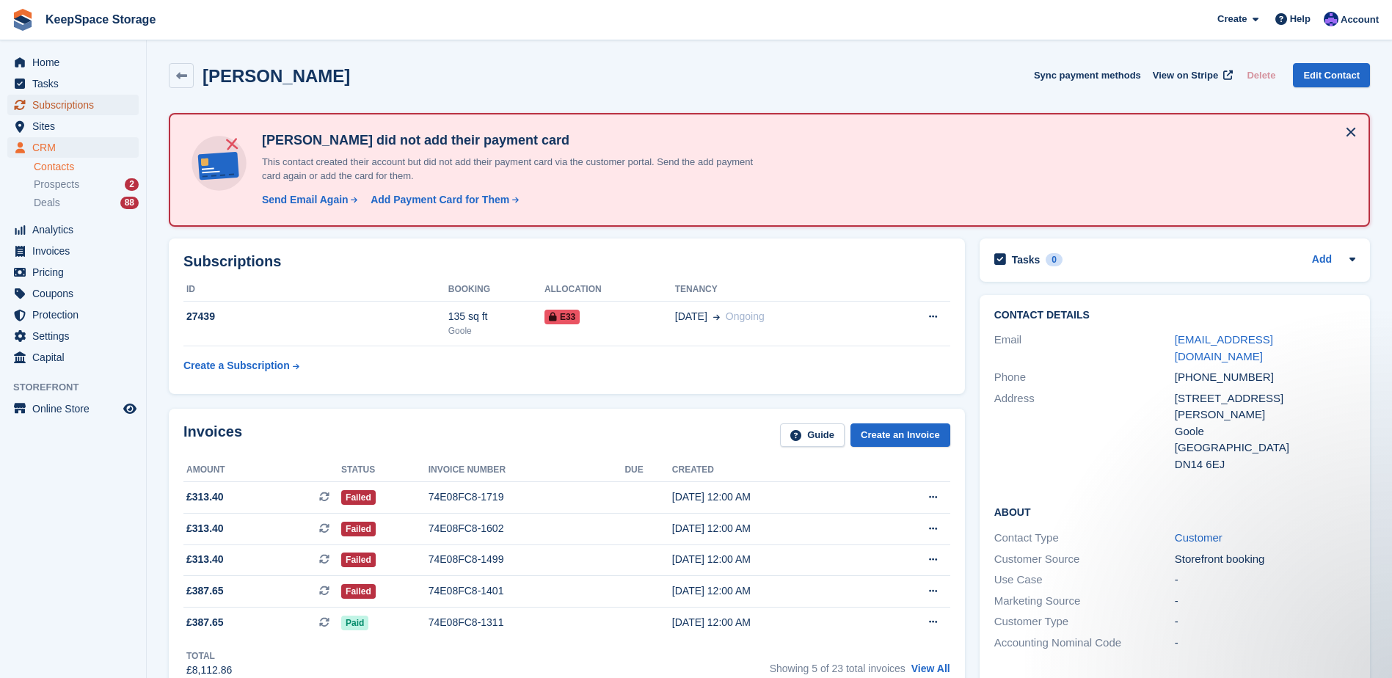
click at [109, 105] on span "Subscriptions" at bounding box center [76, 105] width 88 height 21
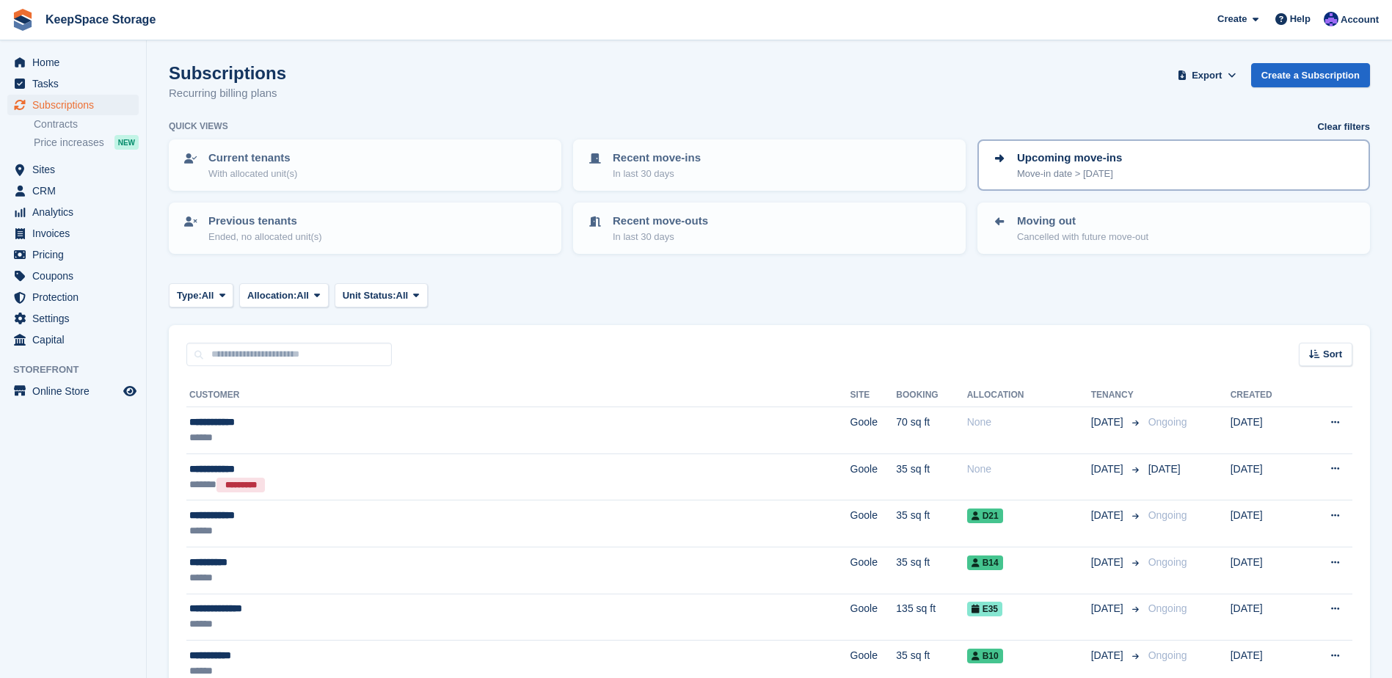
click at [1113, 170] on p "Move-in date > today" at bounding box center [1069, 174] width 105 height 15
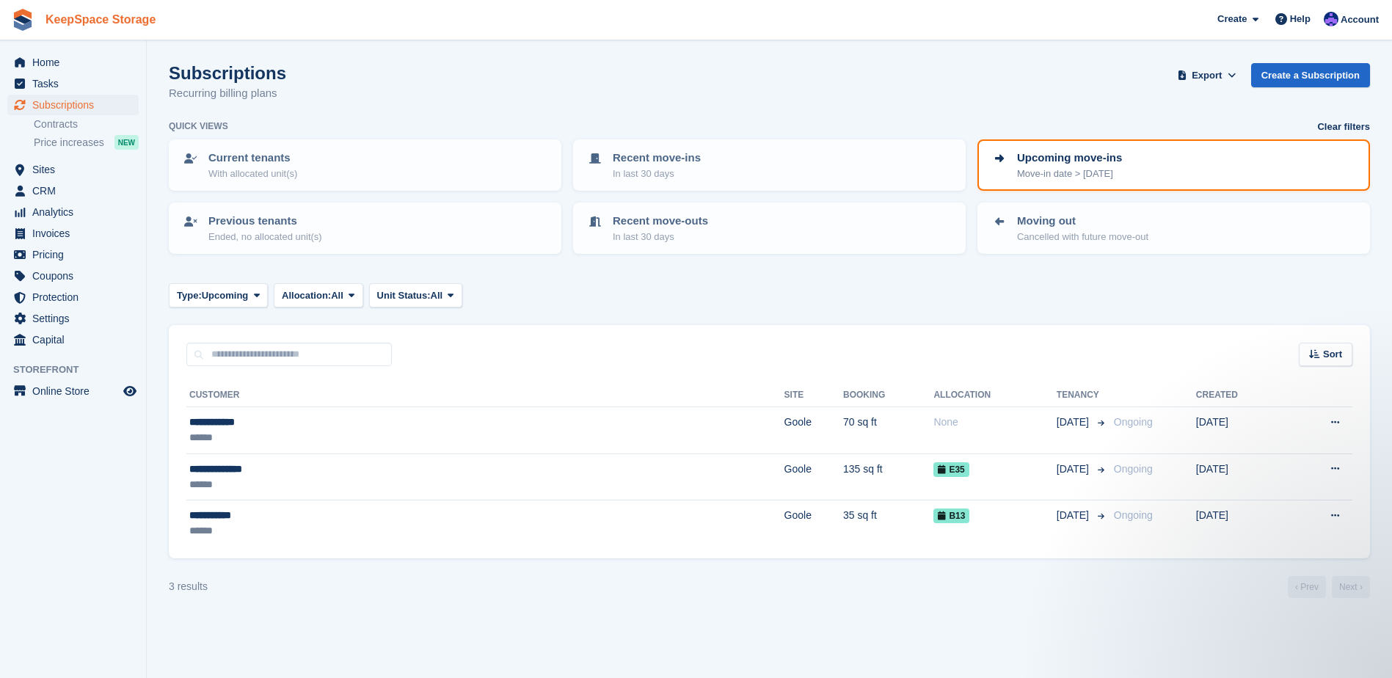
click at [95, 25] on link "KeepSpace Storage" at bounding box center [101, 19] width 122 height 24
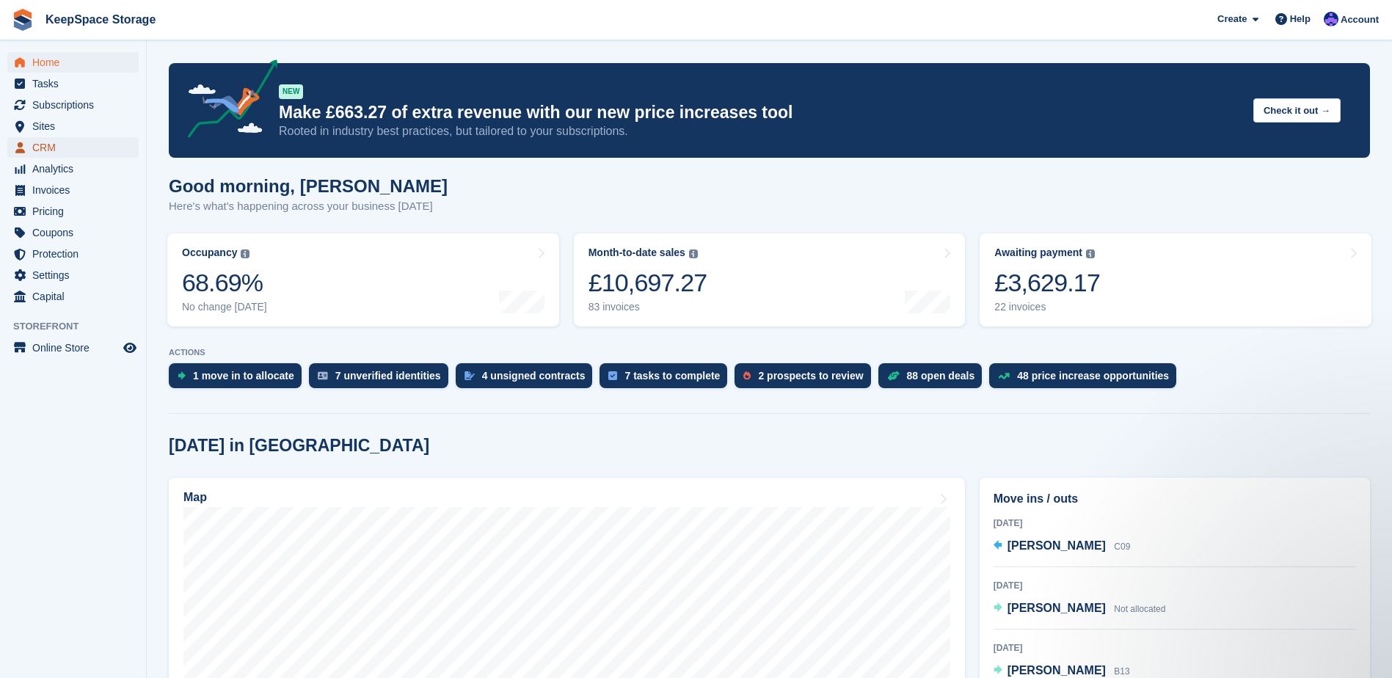
click at [59, 150] on span "CRM" at bounding box center [76, 147] width 88 height 21
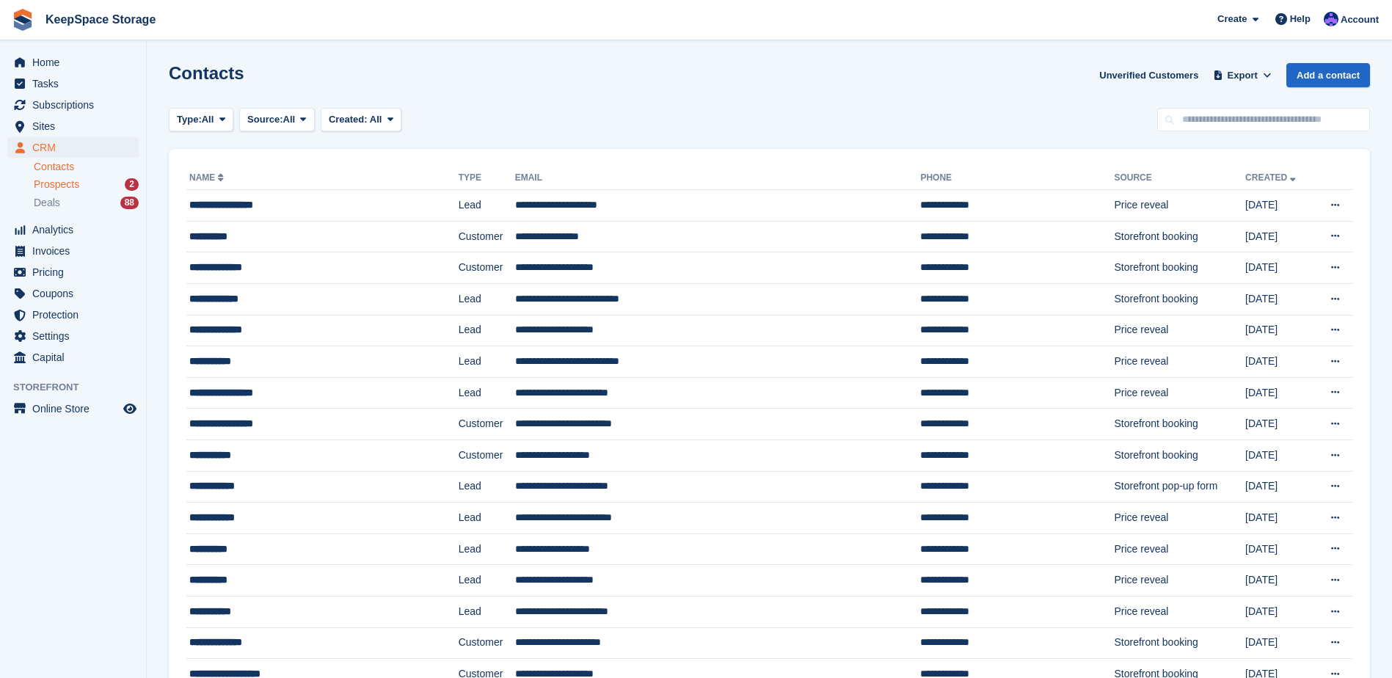
click at [65, 186] on span "Prospects" at bounding box center [57, 185] width 46 height 14
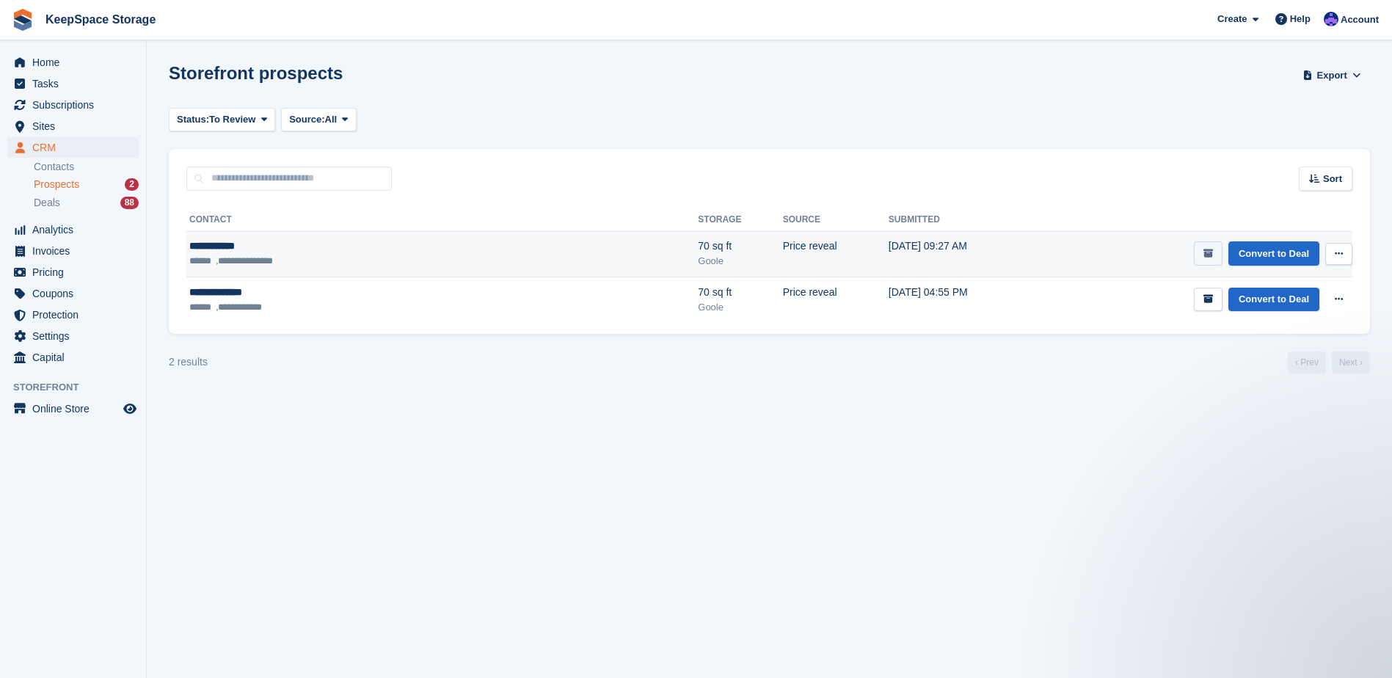
click at [1221, 255] on button "submit" at bounding box center [1208, 253] width 29 height 24
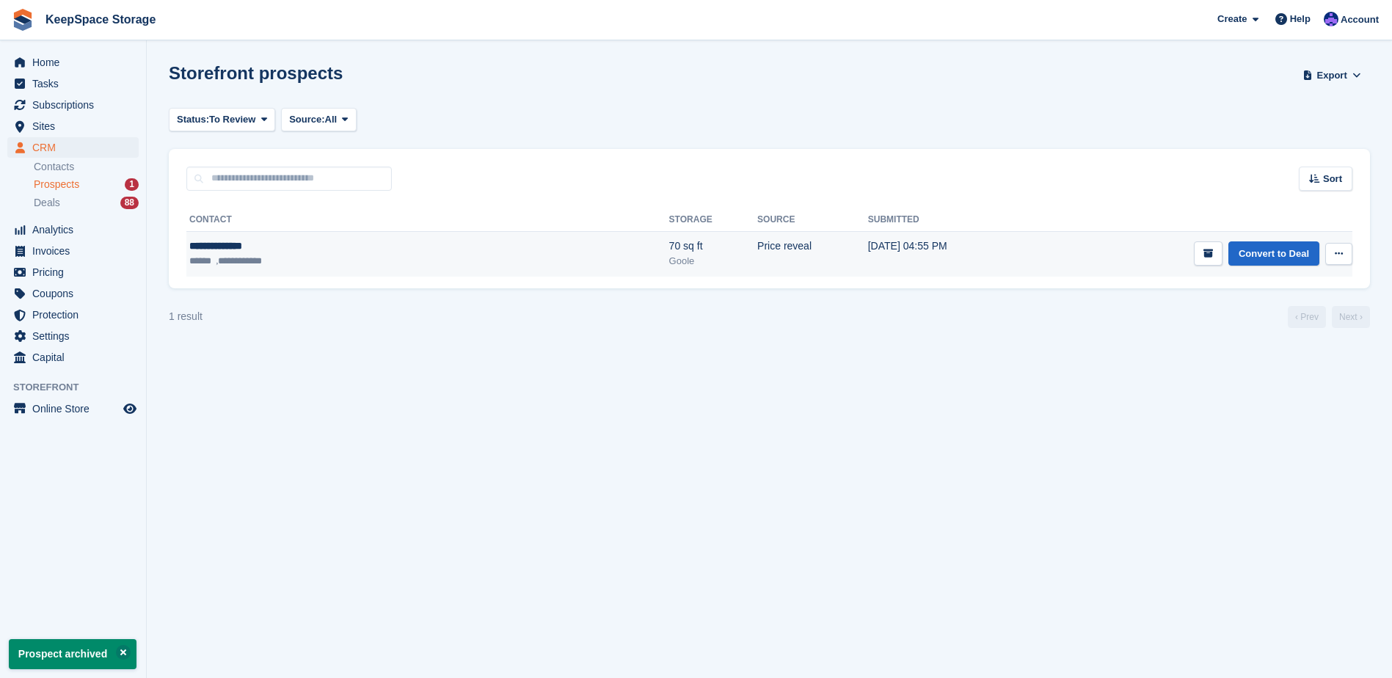
click at [346, 250] on div "**********" at bounding box center [306, 246] width 234 height 15
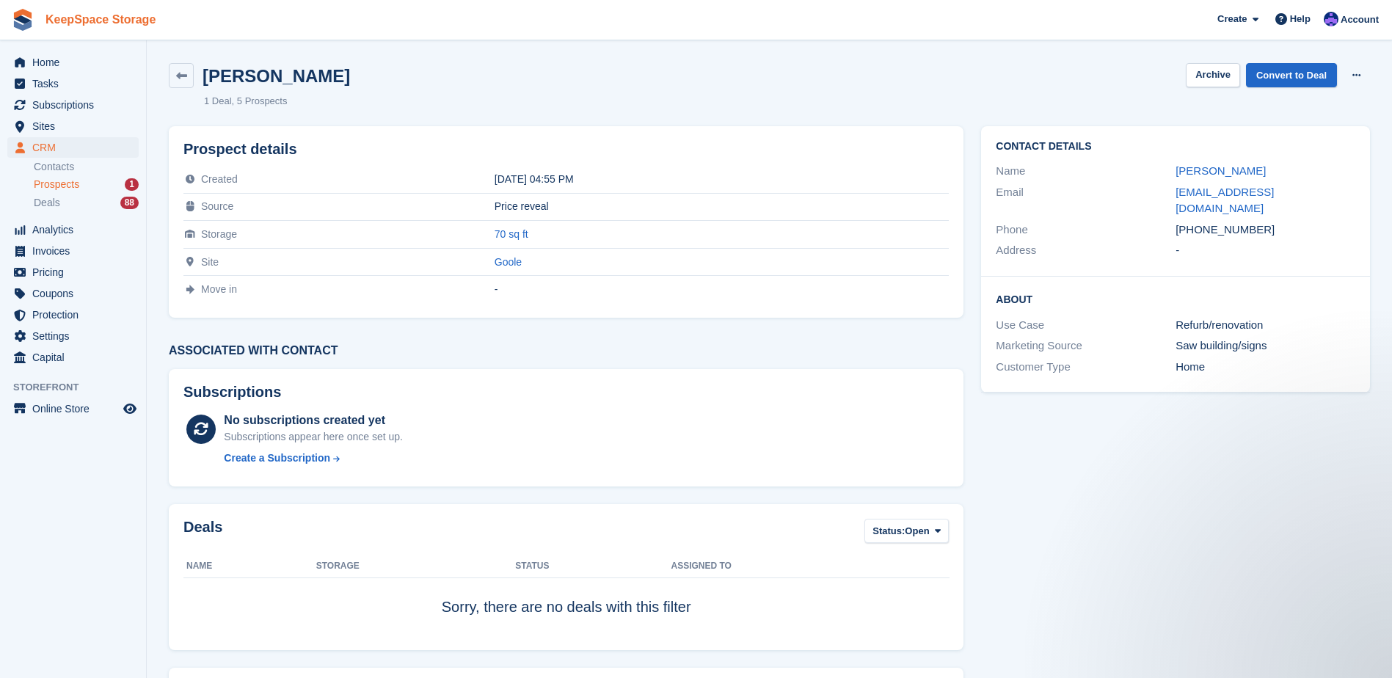
click at [129, 24] on link "KeepSpace Storage" at bounding box center [101, 19] width 122 height 24
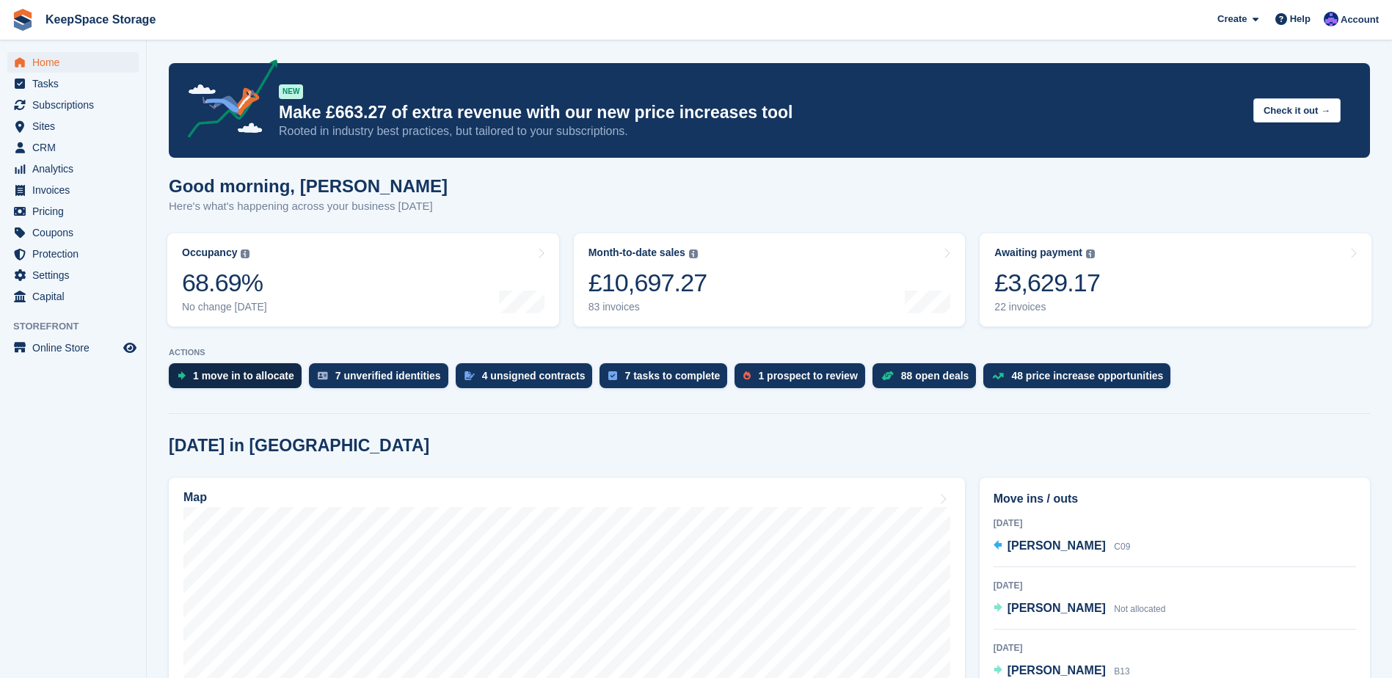
click at [225, 374] on div "1 move in to allocate" at bounding box center [243, 376] width 101 height 12
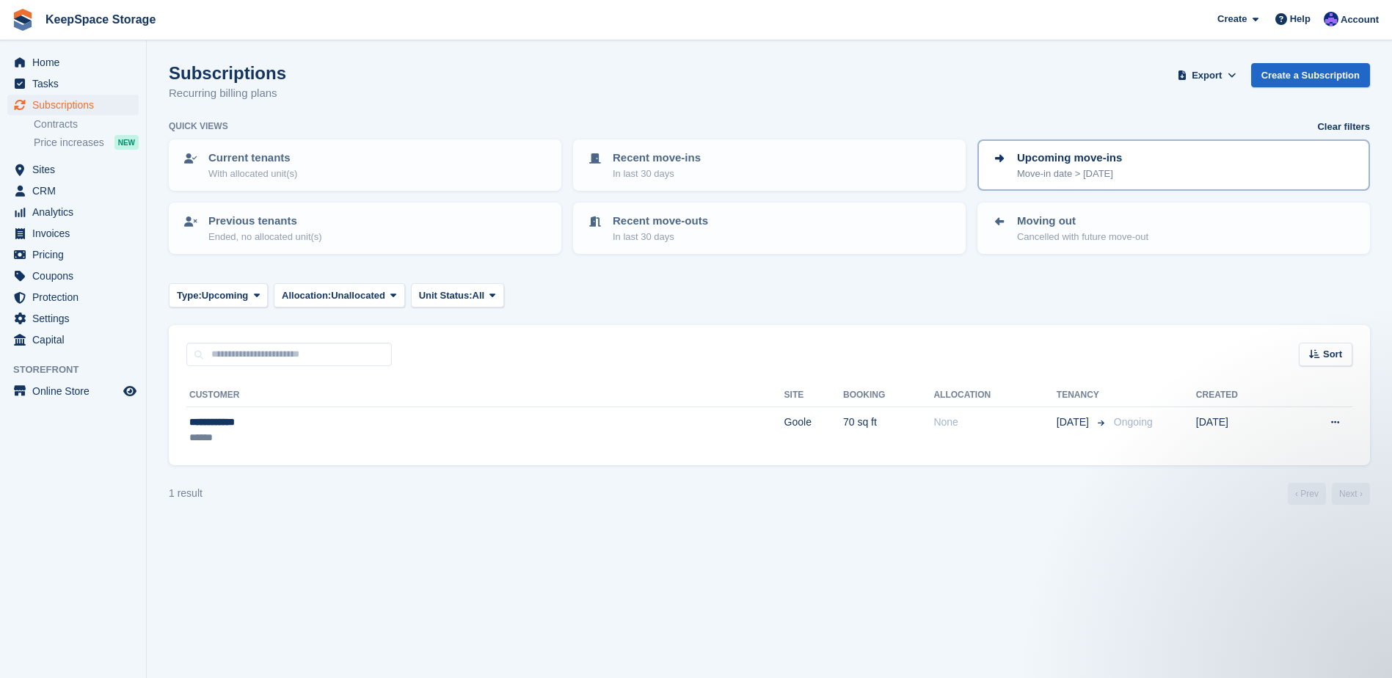
click at [1010, 155] on div "Upcoming move-ins Move-in date > today" at bounding box center [1174, 165] width 366 height 31
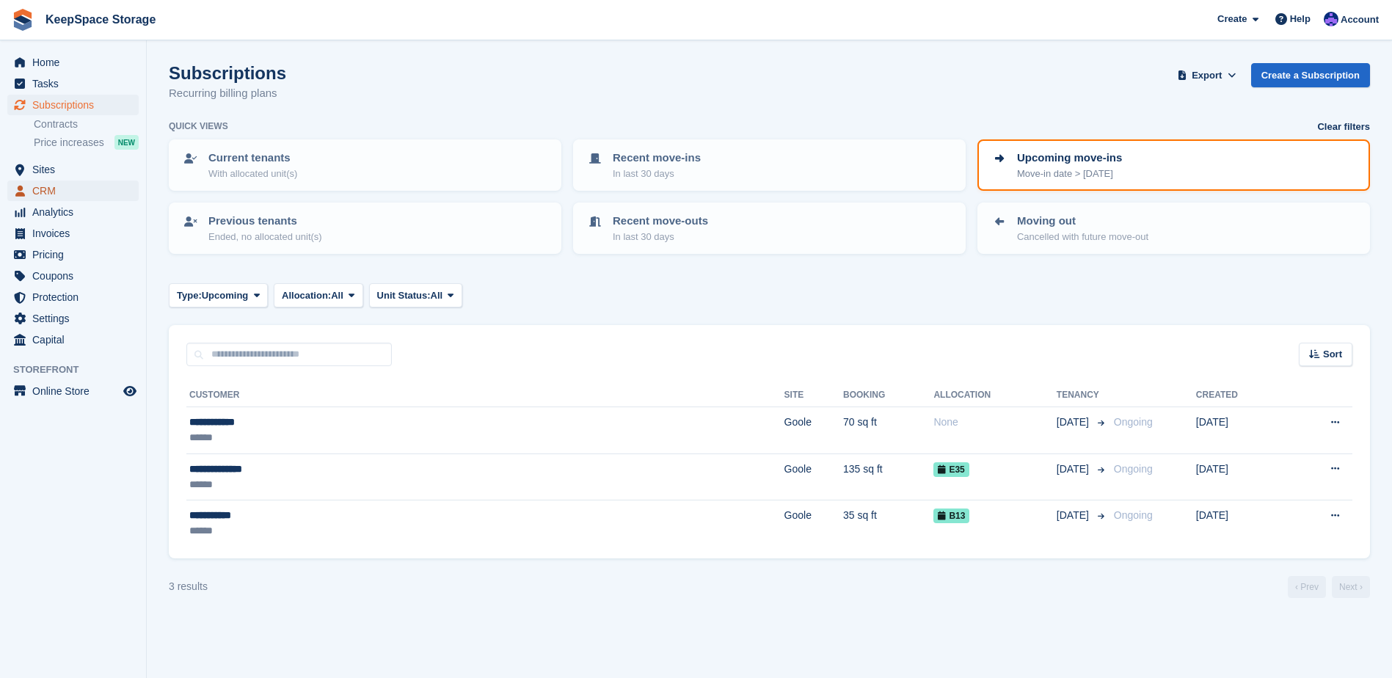
click at [69, 192] on span "CRM" at bounding box center [76, 191] width 88 height 21
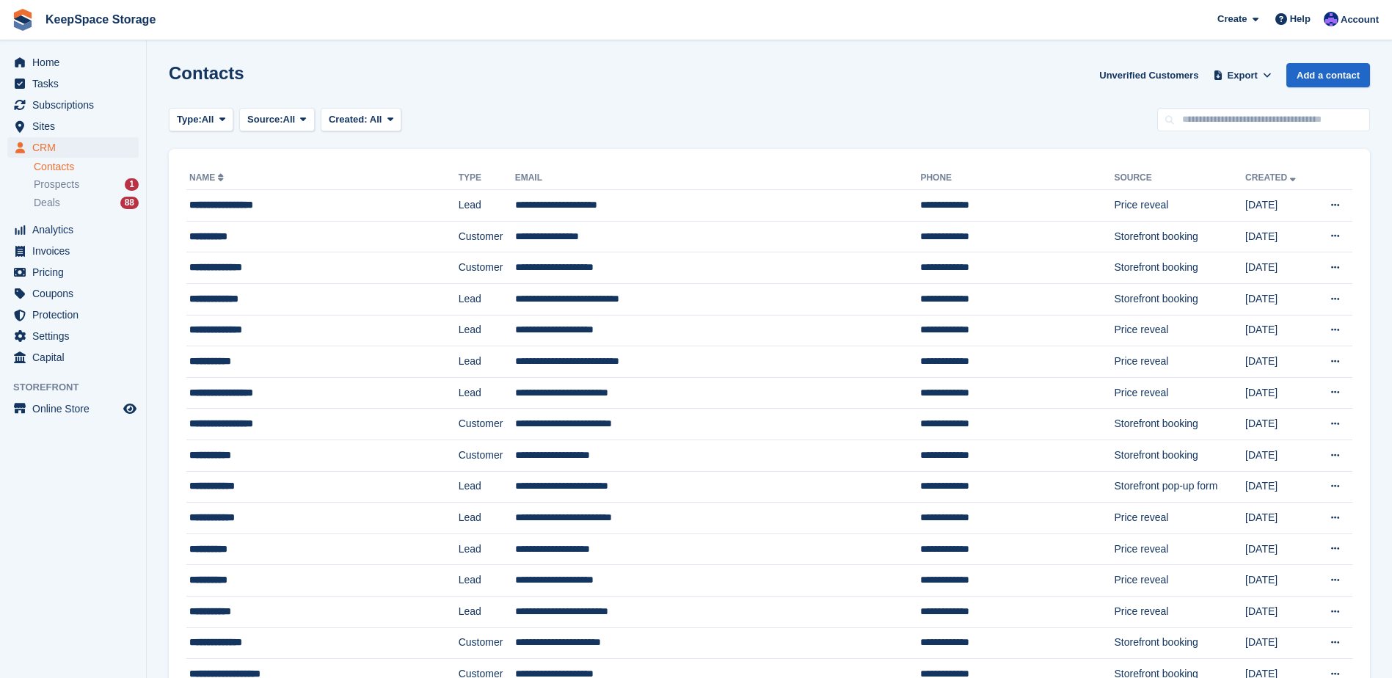
click at [78, 171] on link "Contacts" at bounding box center [86, 167] width 105 height 14
click at [102, 26] on link "KeepSpace Storage" at bounding box center [101, 19] width 122 height 24
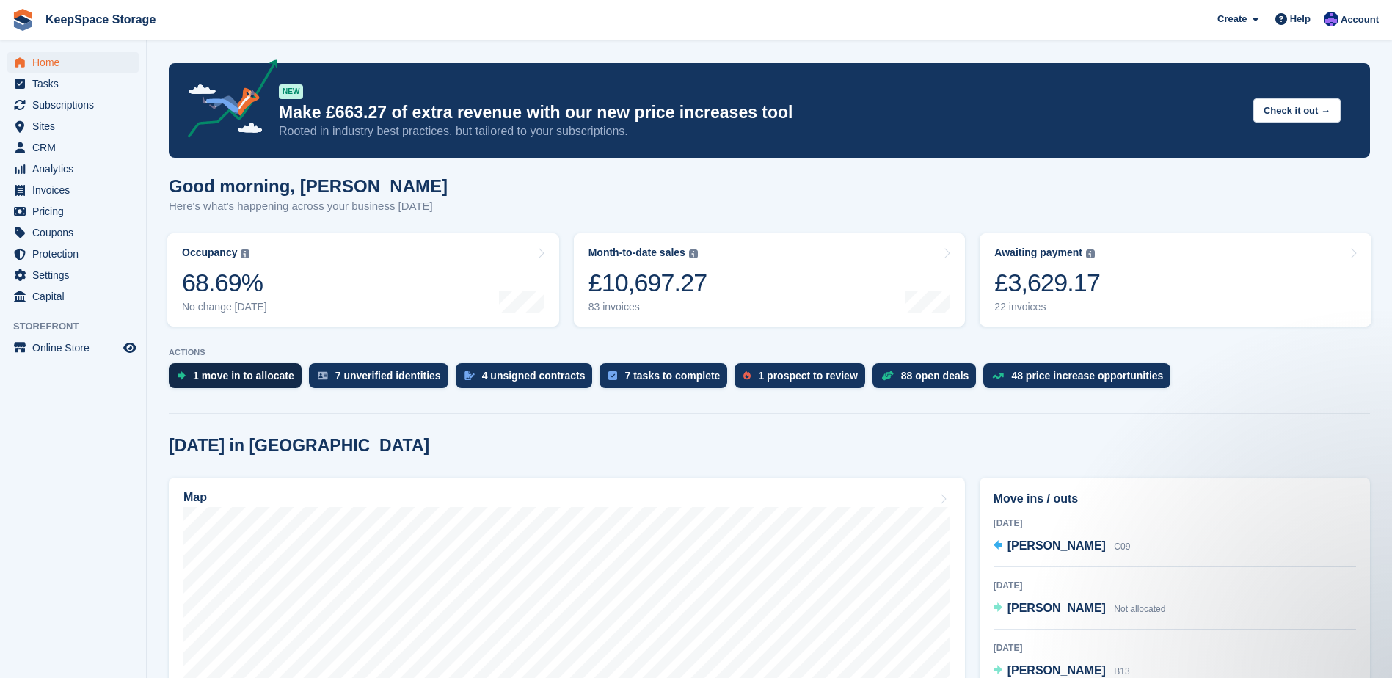
click at [244, 368] on div "1 move in to allocate" at bounding box center [235, 375] width 133 height 25
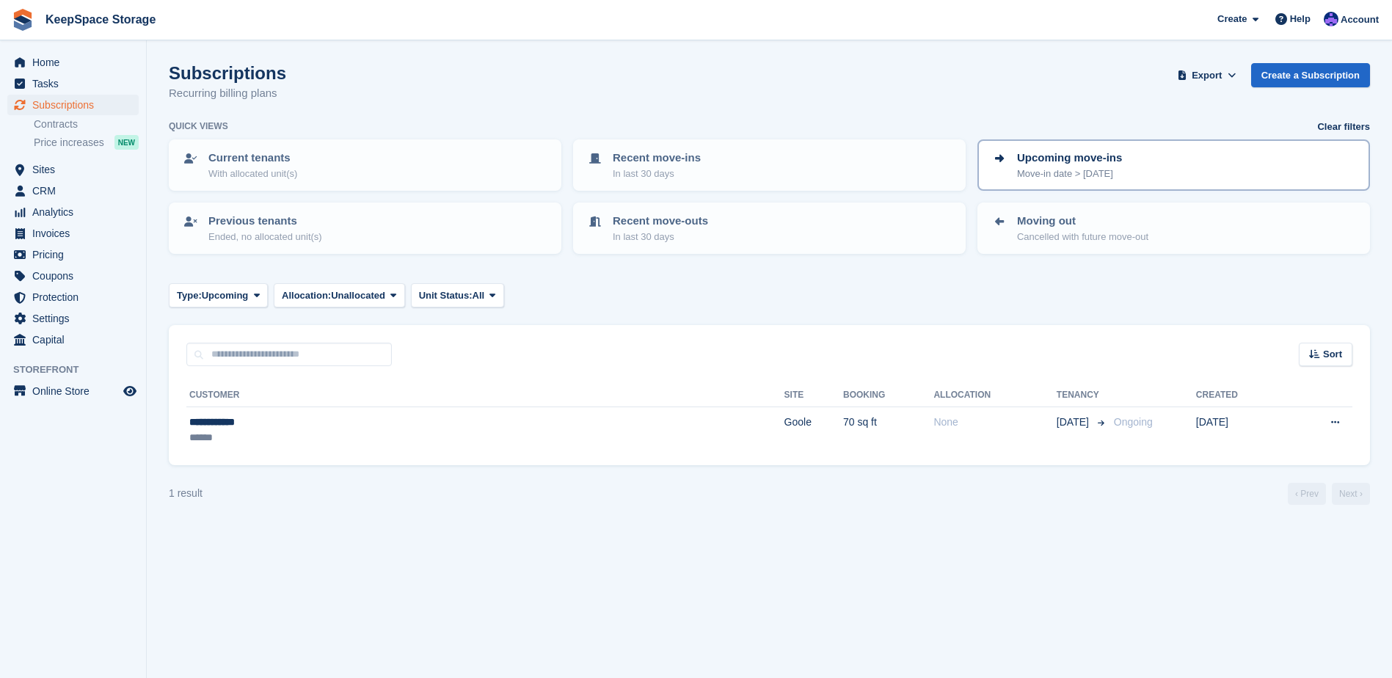
click at [1064, 167] on p "Move-in date > today" at bounding box center [1069, 174] width 105 height 15
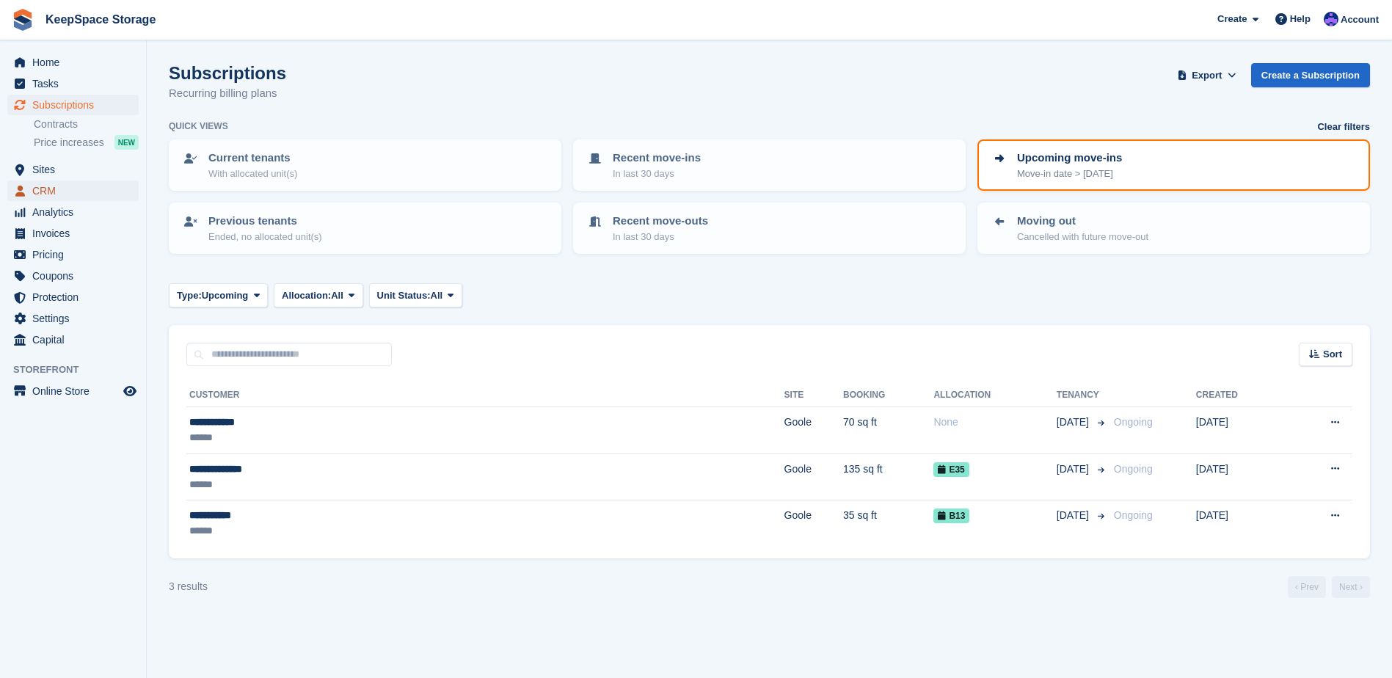
click at [59, 186] on span "CRM" at bounding box center [76, 191] width 88 height 21
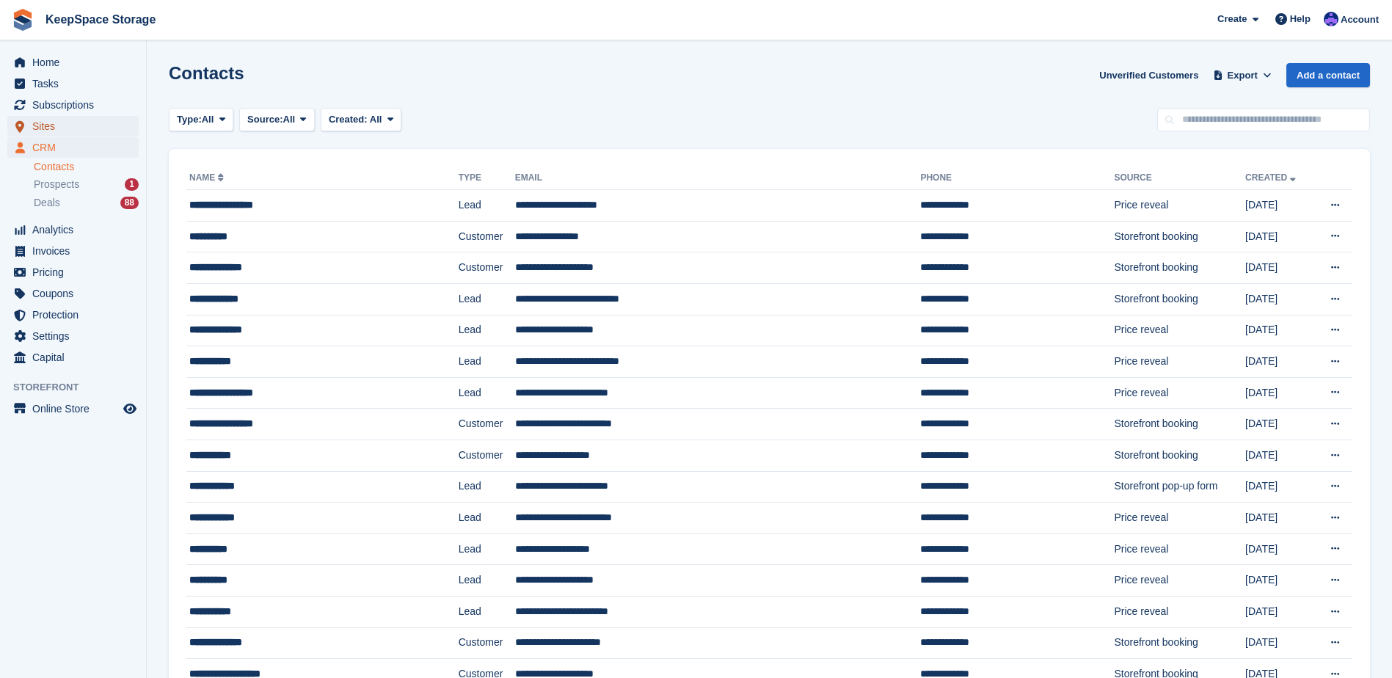
click at [65, 126] on span "Sites" at bounding box center [76, 126] width 88 height 21
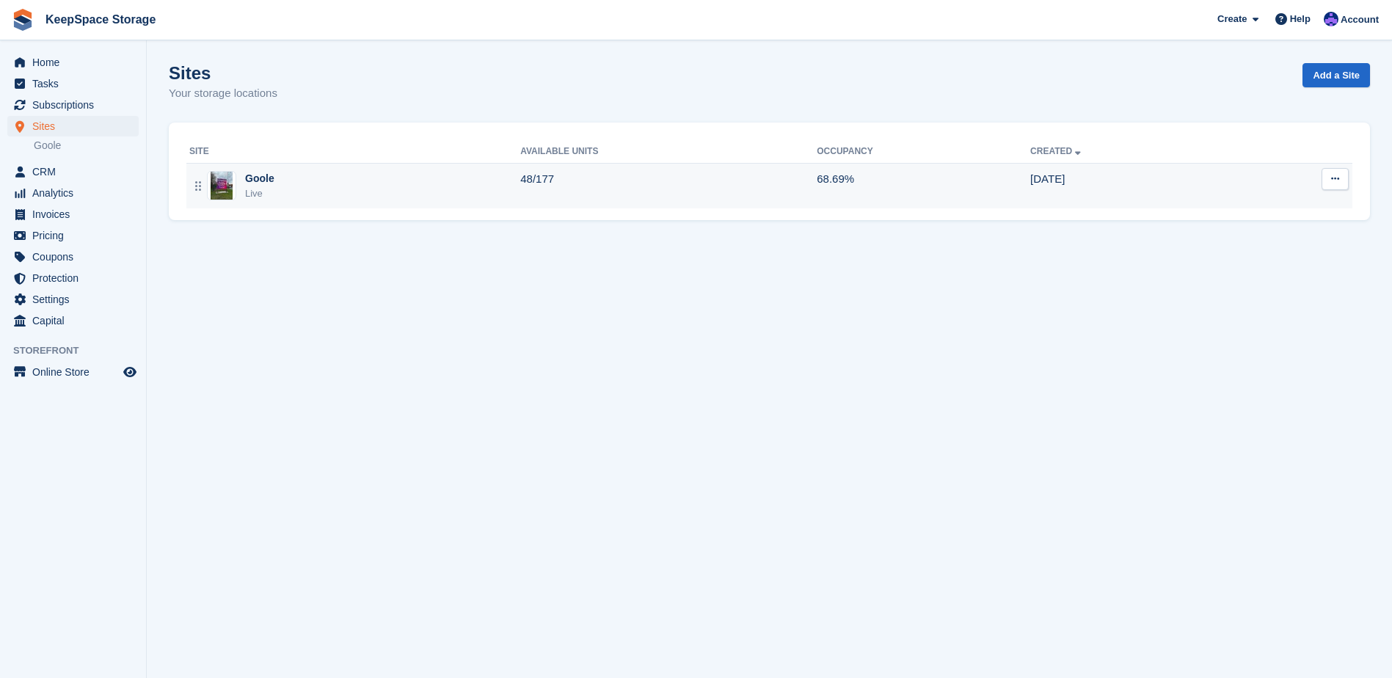
click at [446, 188] on div "Goole Live" at bounding box center [354, 186] width 331 height 30
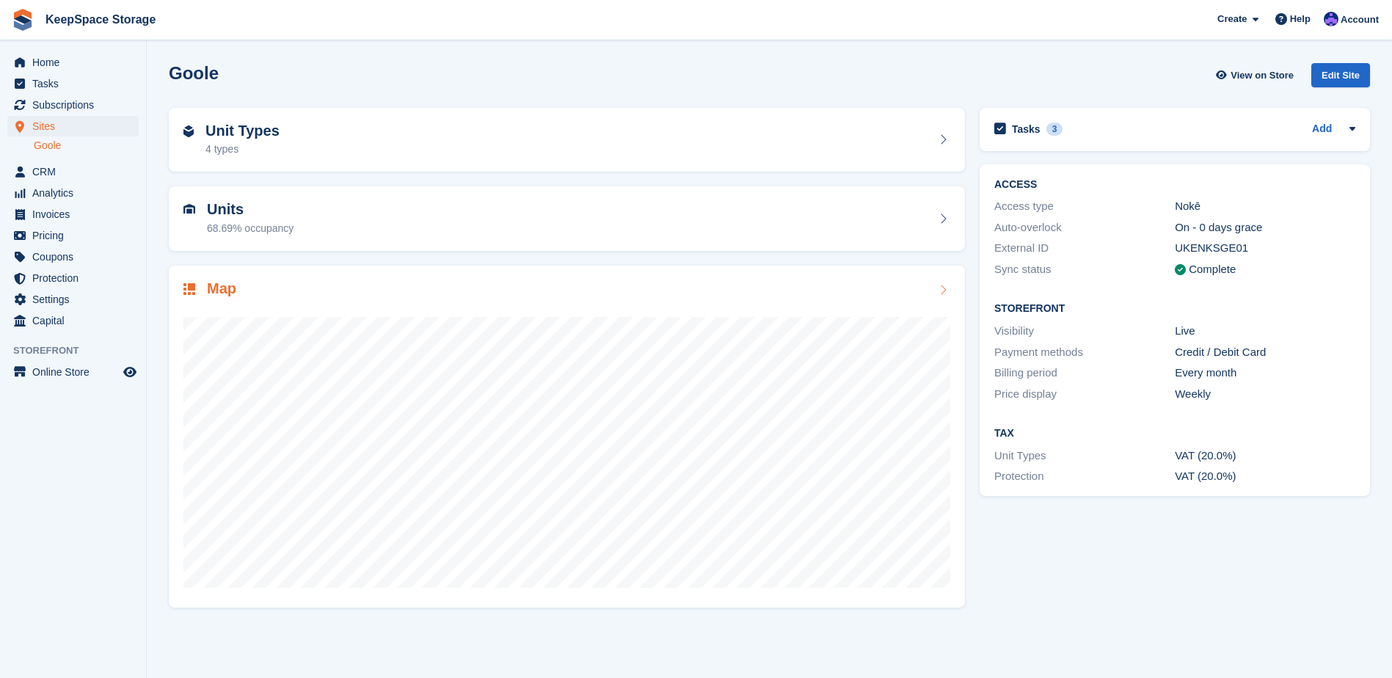
click at [476, 302] on div at bounding box center [566, 446] width 767 height 294
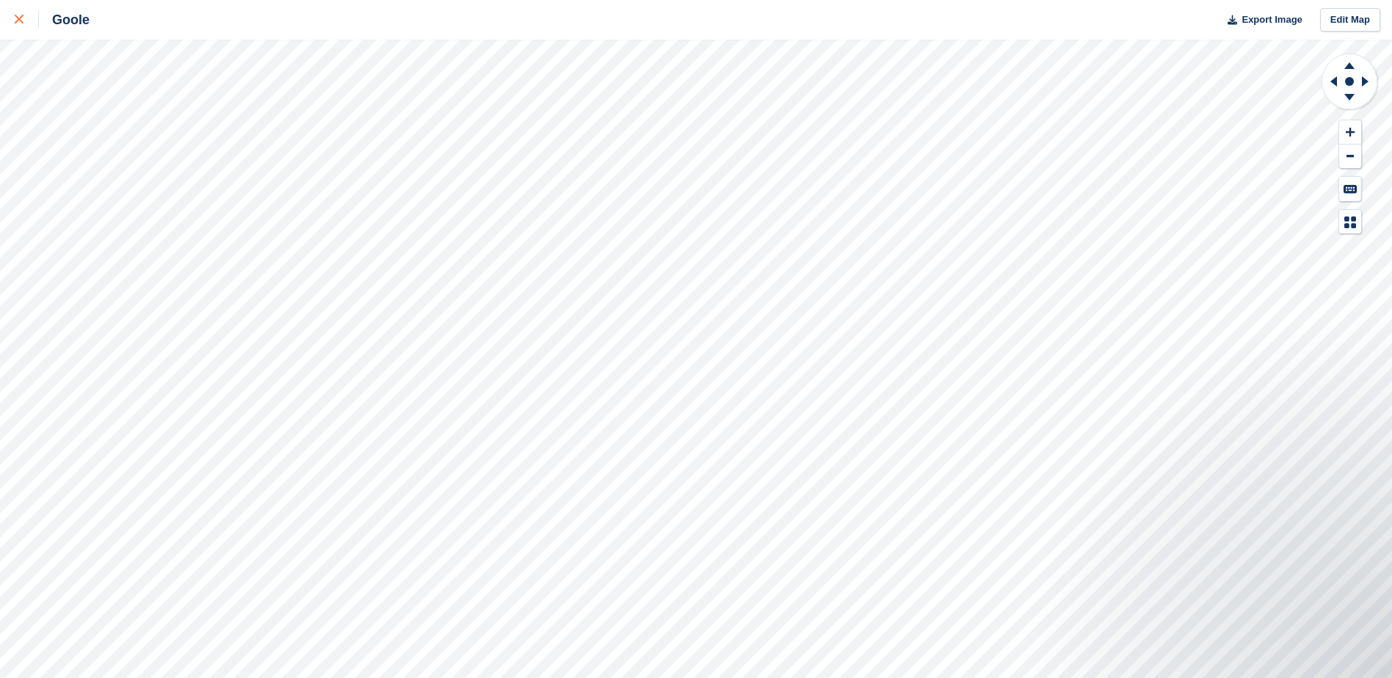
click at [12, 25] on link at bounding box center [19, 20] width 39 height 40
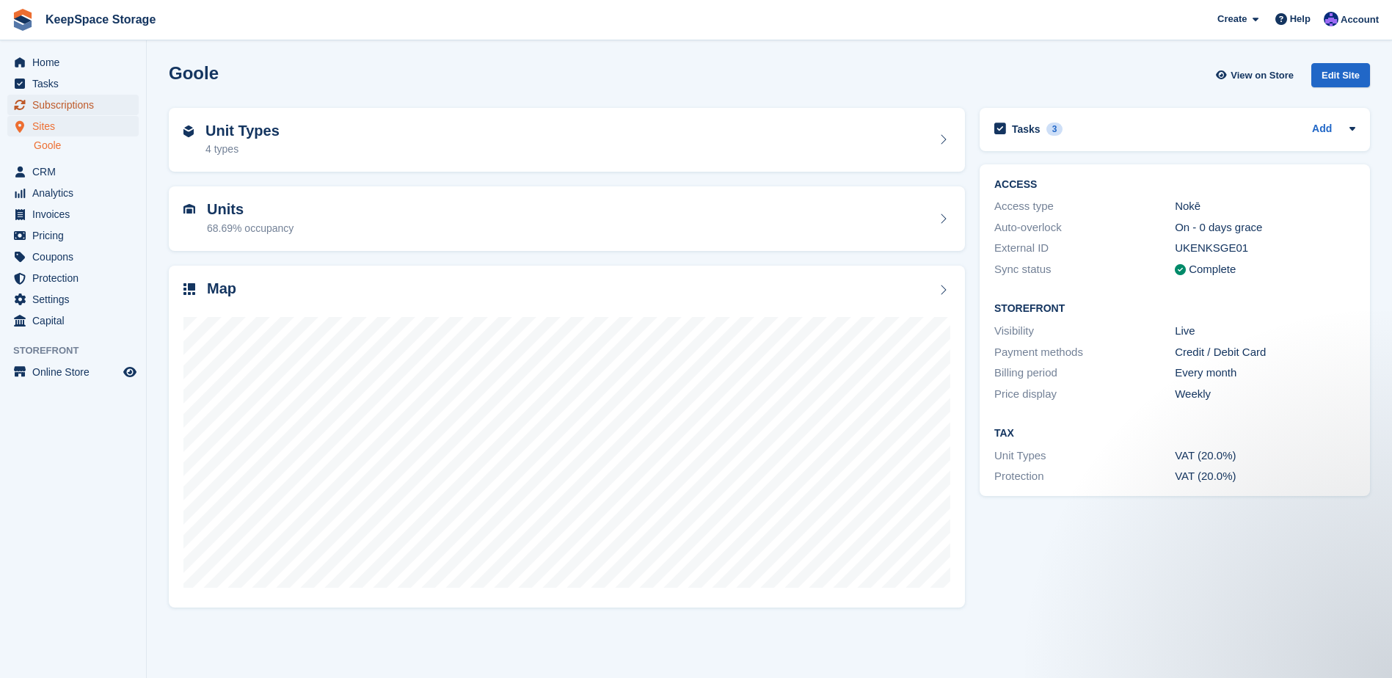
click at [54, 103] on span "Subscriptions" at bounding box center [76, 105] width 88 height 21
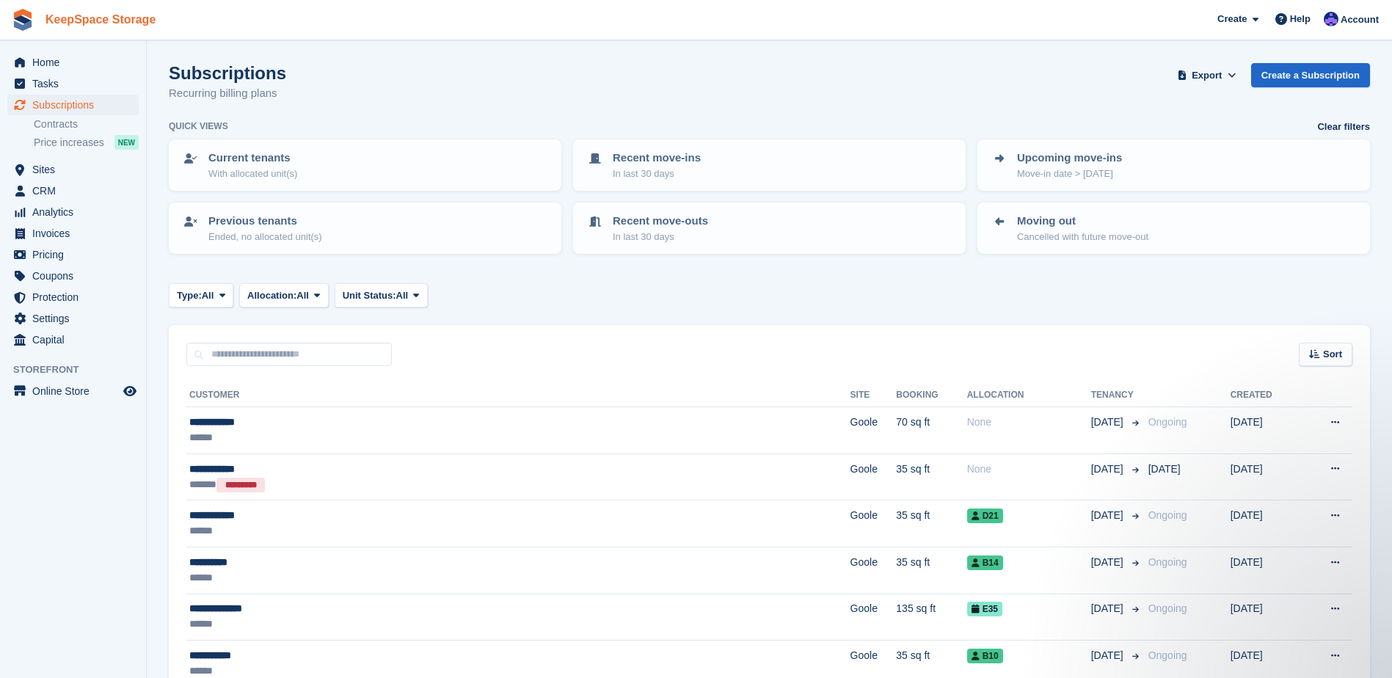
click at [98, 18] on link "KeepSpace Storage" at bounding box center [101, 19] width 122 height 24
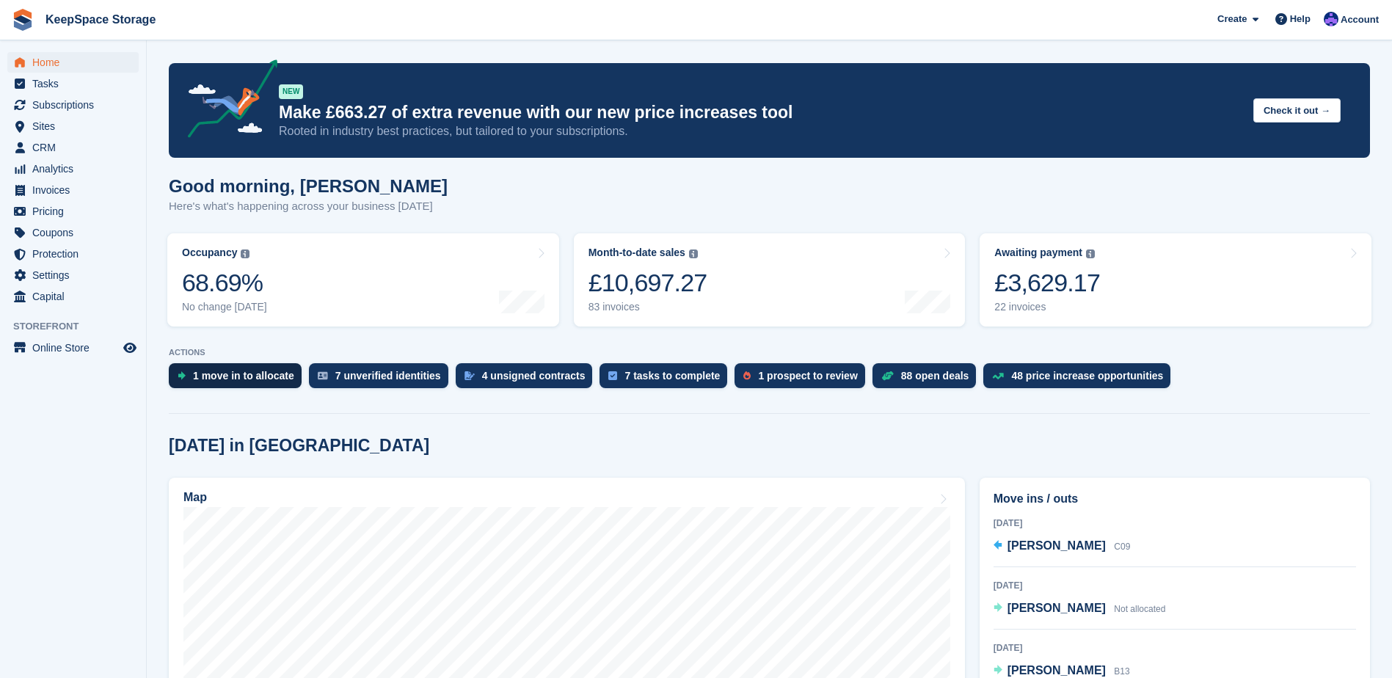
click at [265, 385] on div "1 move in to allocate" at bounding box center [235, 375] width 133 height 25
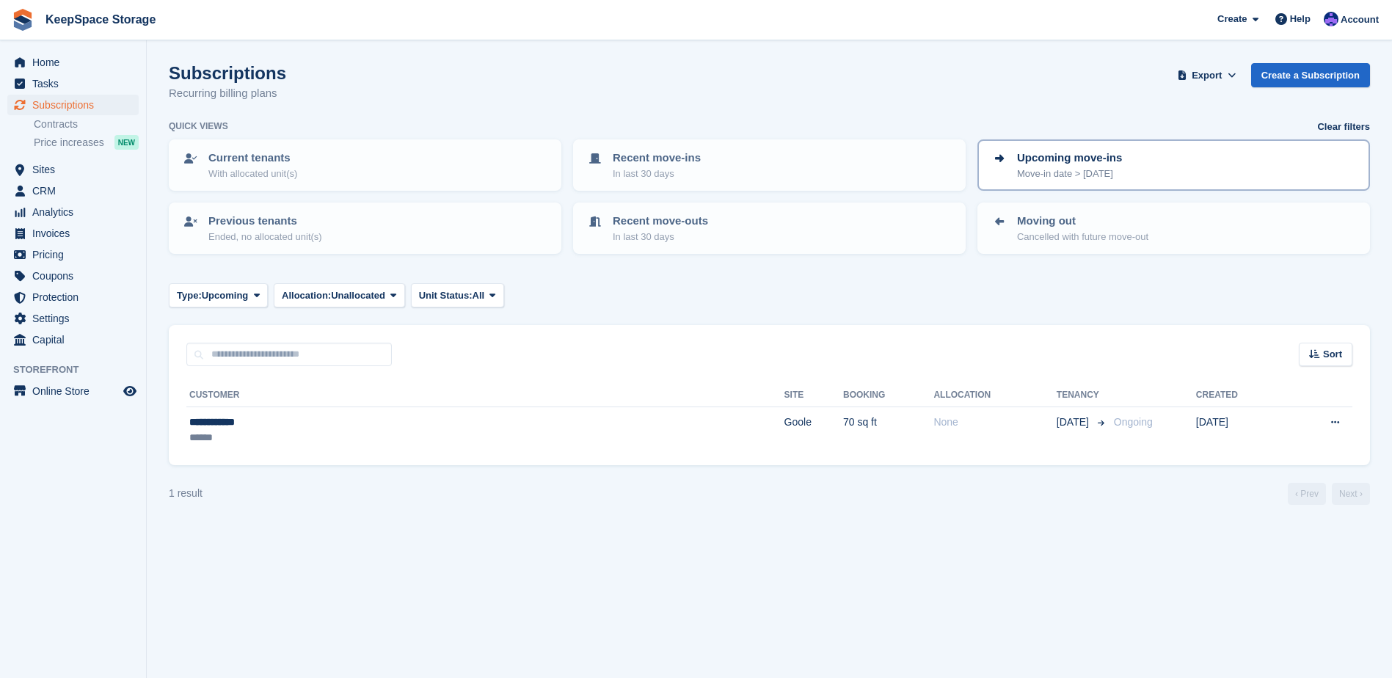
click at [1082, 142] on link "Upcoming move-ins Move-in date > [DATE]" at bounding box center [1174, 165] width 390 height 48
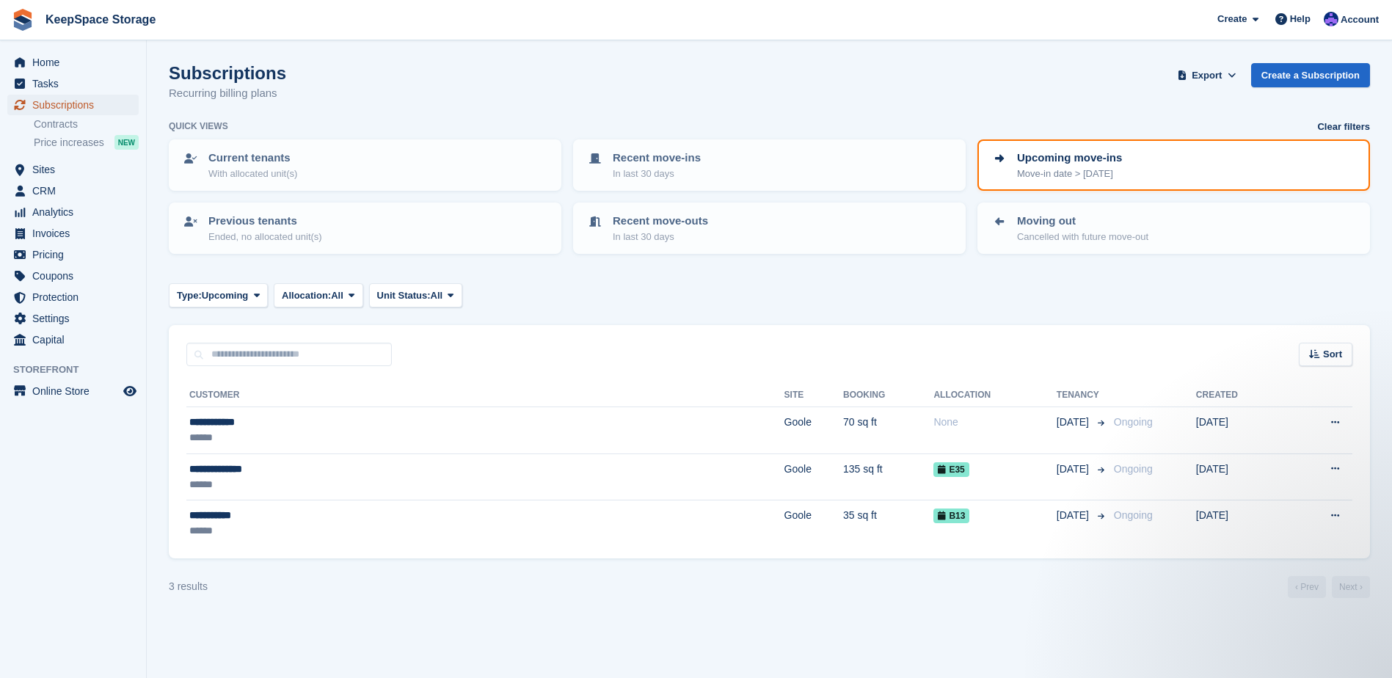
click at [91, 103] on span "Subscriptions" at bounding box center [76, 105] width 88 height 21
